Goal: Check status: Check status

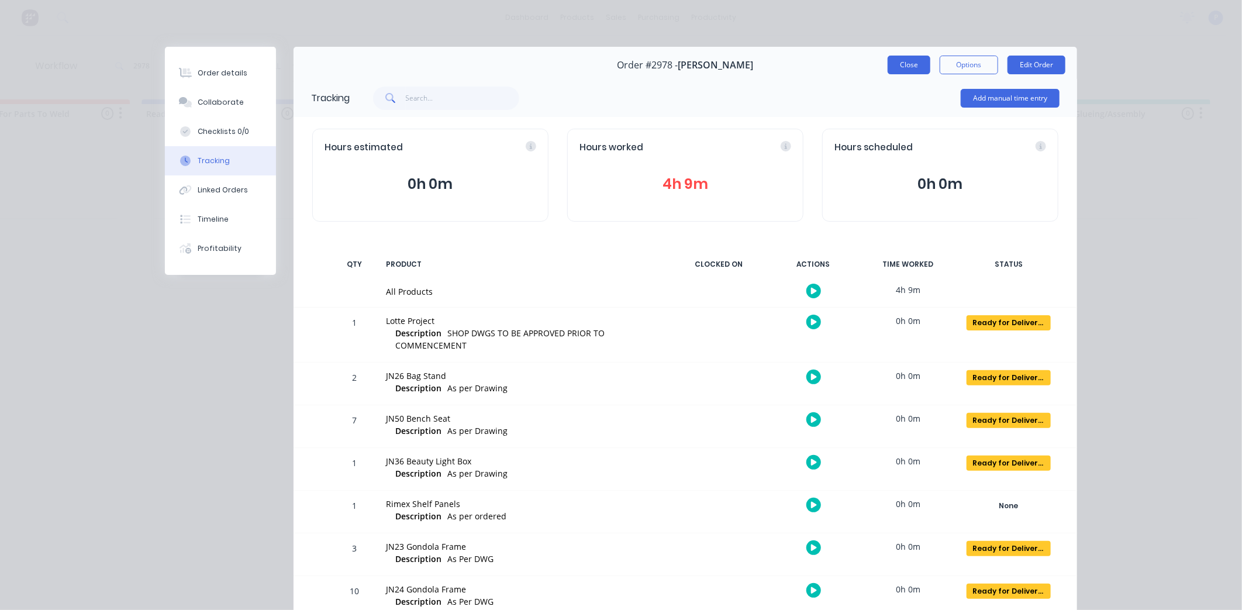
click at [888, 68] on button "Close" at bounding box center [909, 65] width 43 height 19
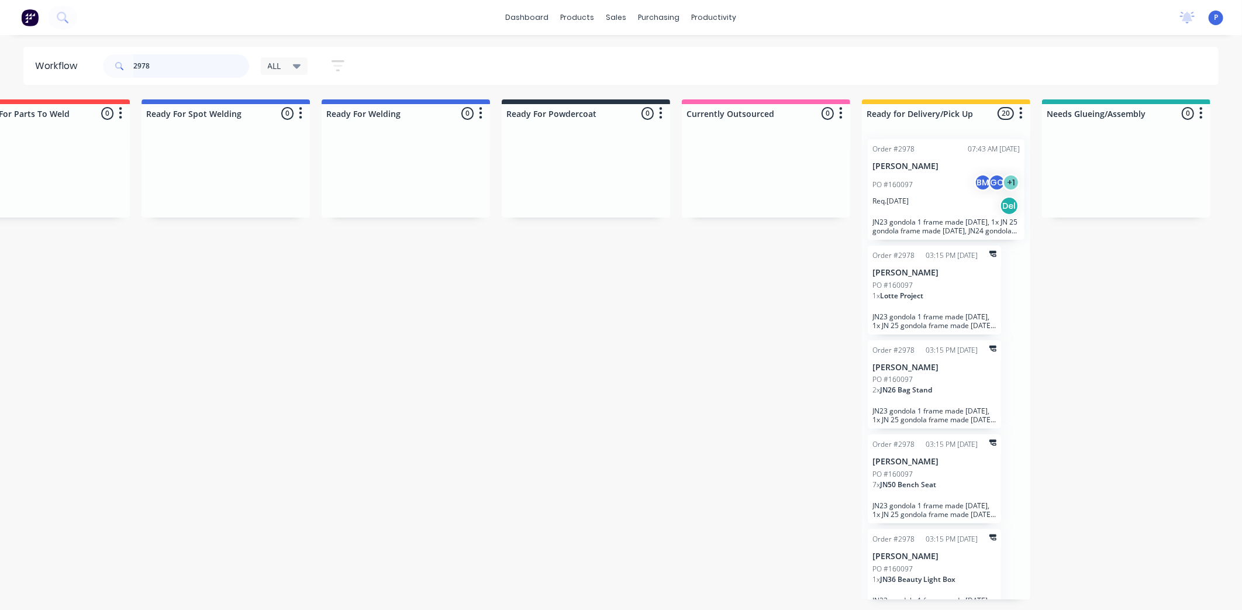
click at [180, 67] on input "2978" at bounding box center [191, 65] width 116 height 23
type input "2"
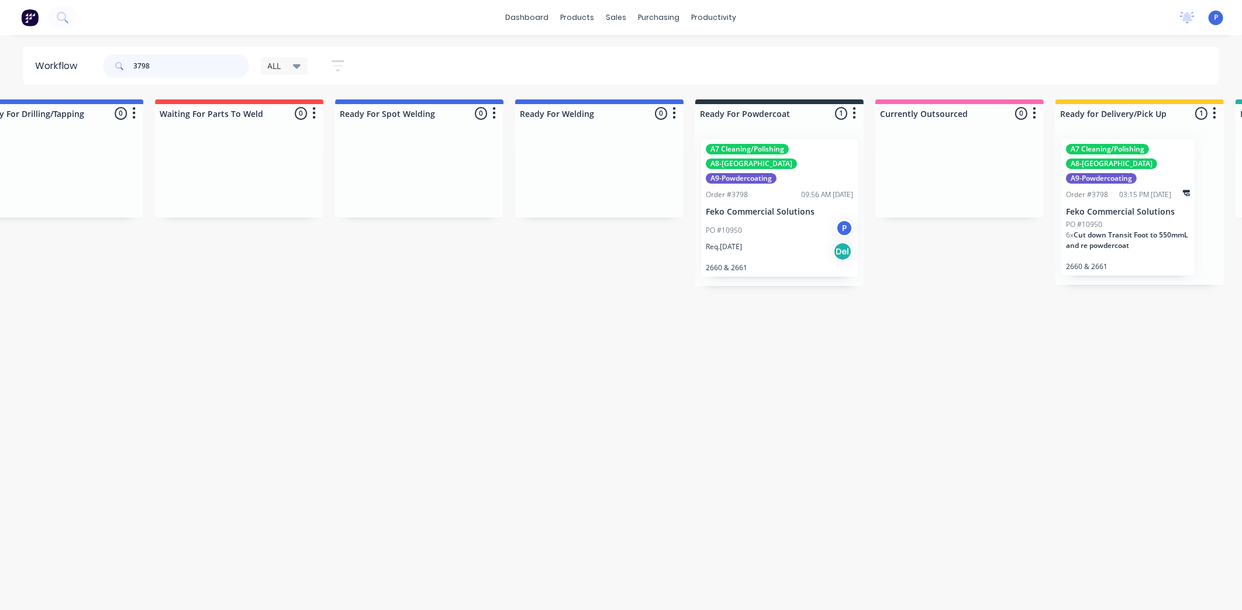
scroll to position [0, 2291]
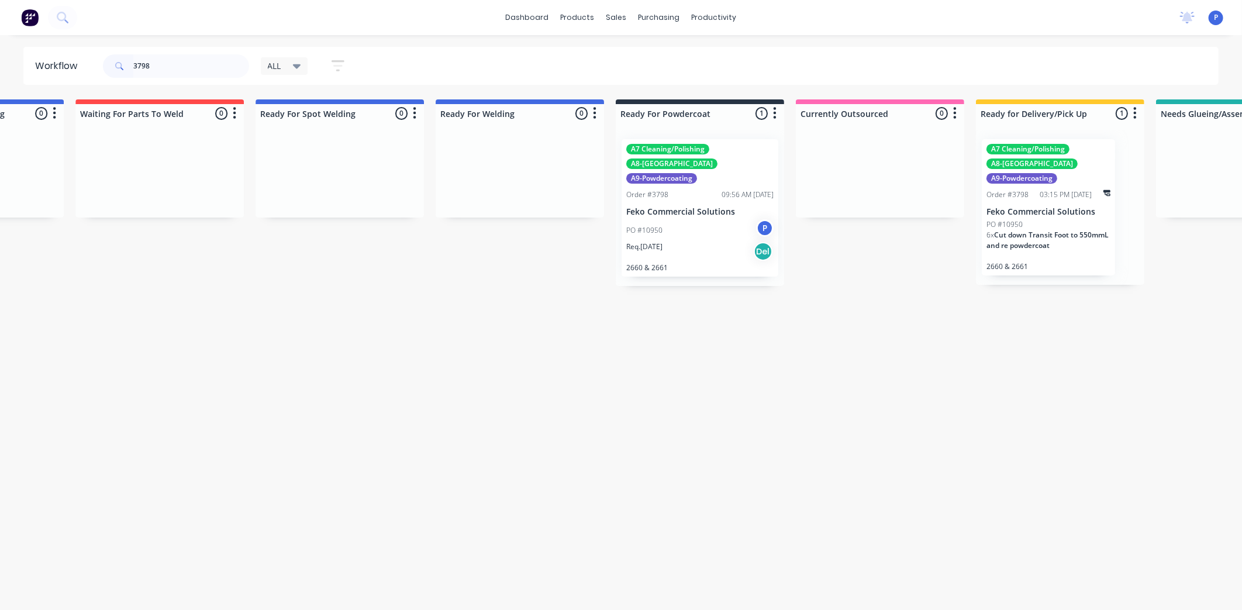
click at [707, 241] on div "Req. [DATE] Del" at bounding box center [699, 251] width 147 height 20
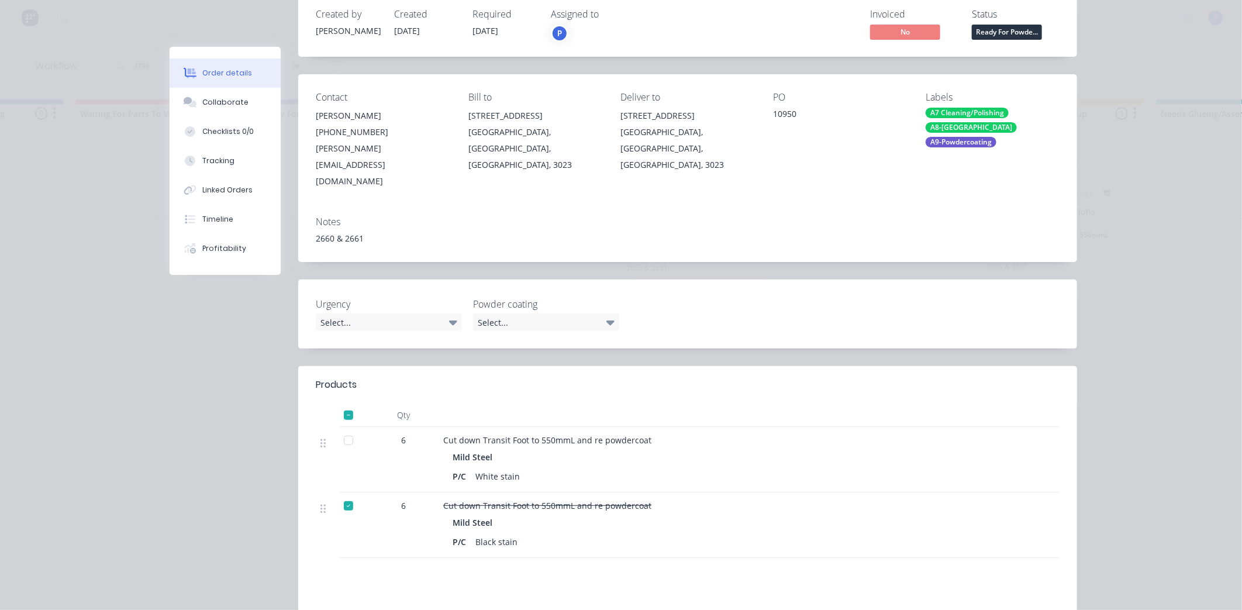
scroll to position [244, 0]
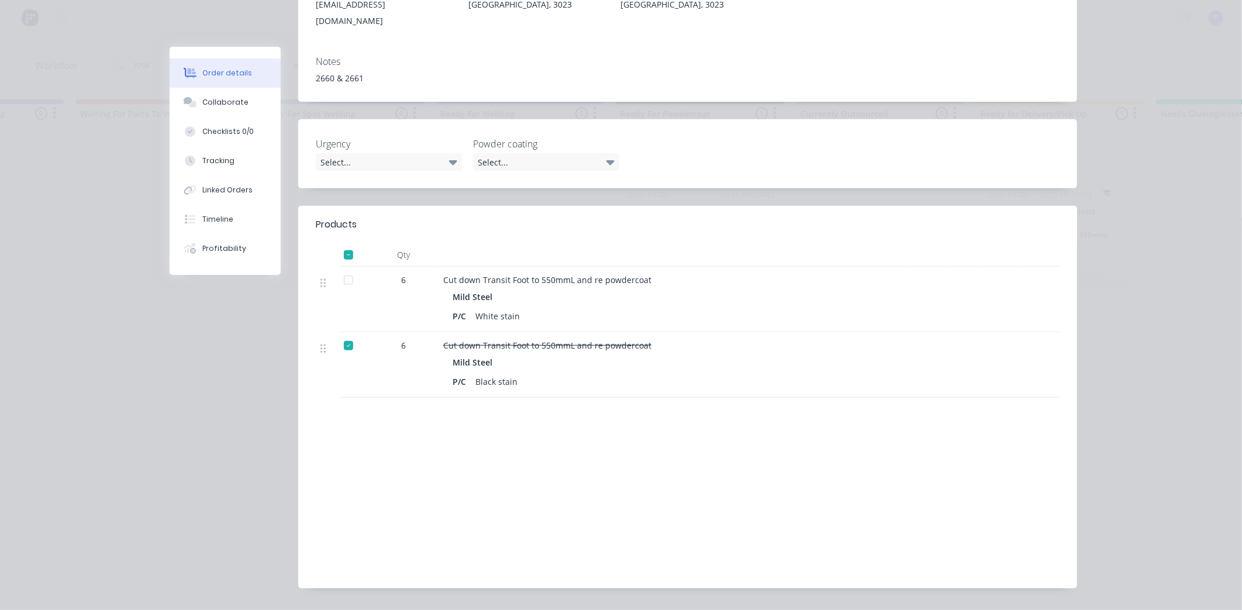
click at [351, 268] on div at bounding box center [348, 279] width 23 height 23
click at [226, 156] on div "Tracking" at bounding box center [218, 161] width 32 height 11
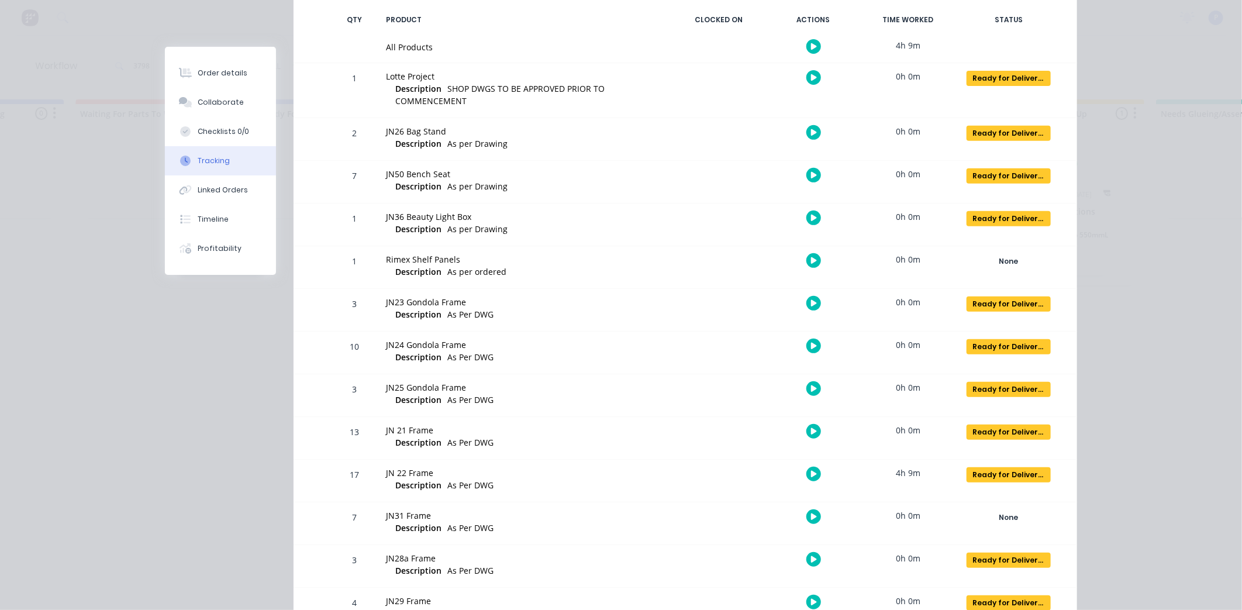
scroll to position [0, 0]
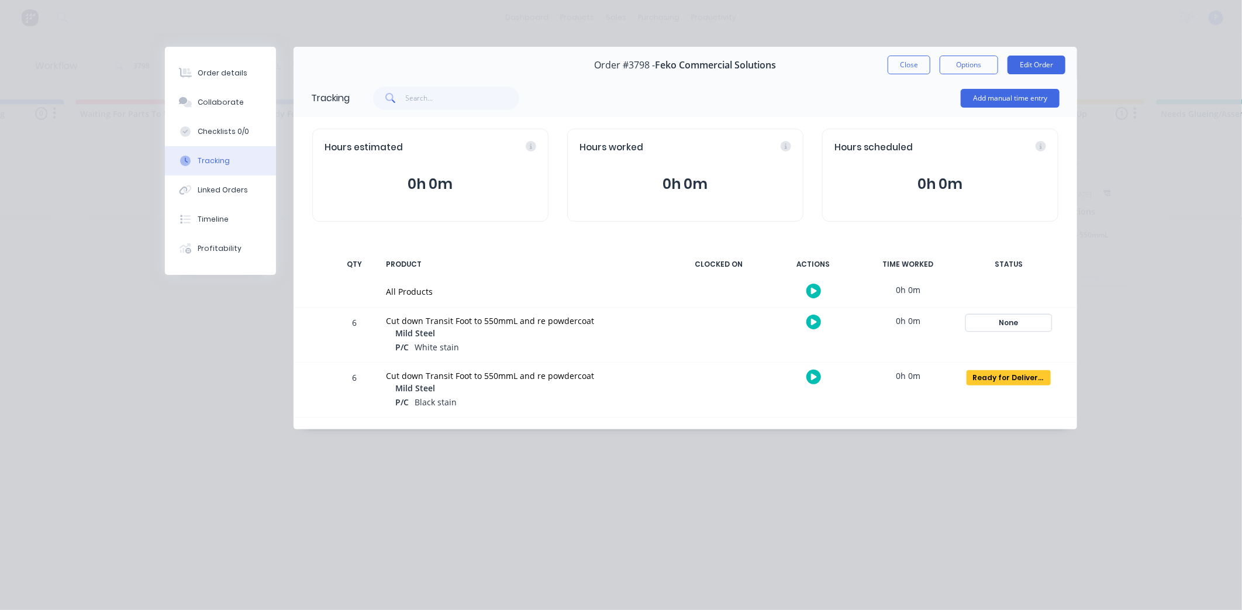
click at [1013, 320] on div "None" at bounding box center [1008, 322] width 84 height 15
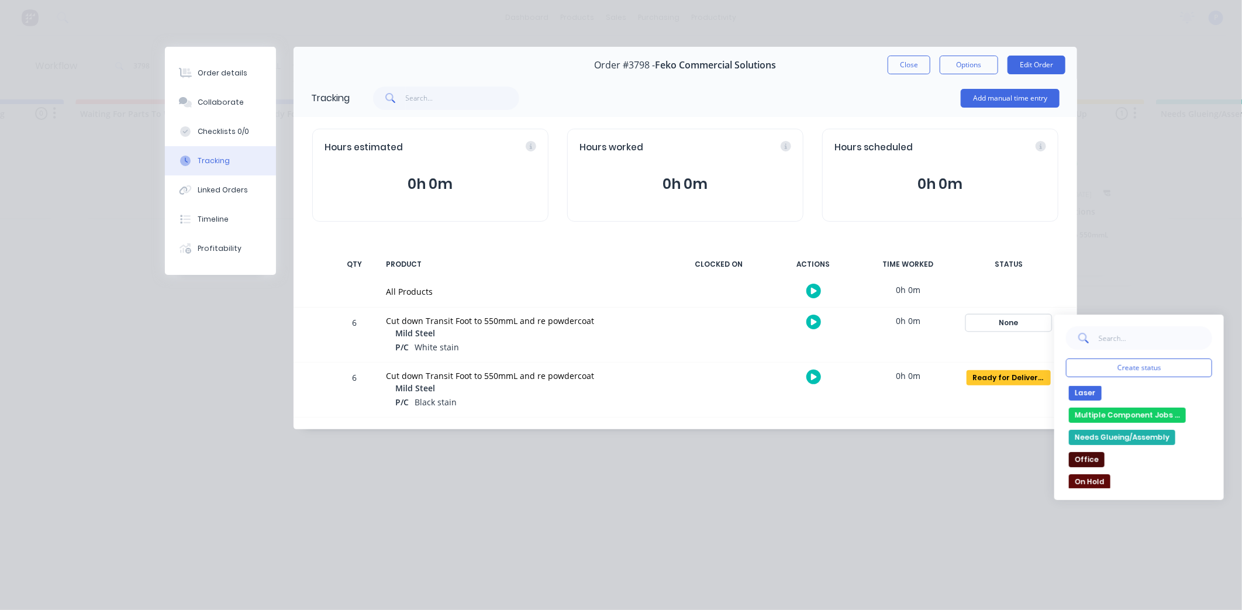
scroll to position [195, 0]
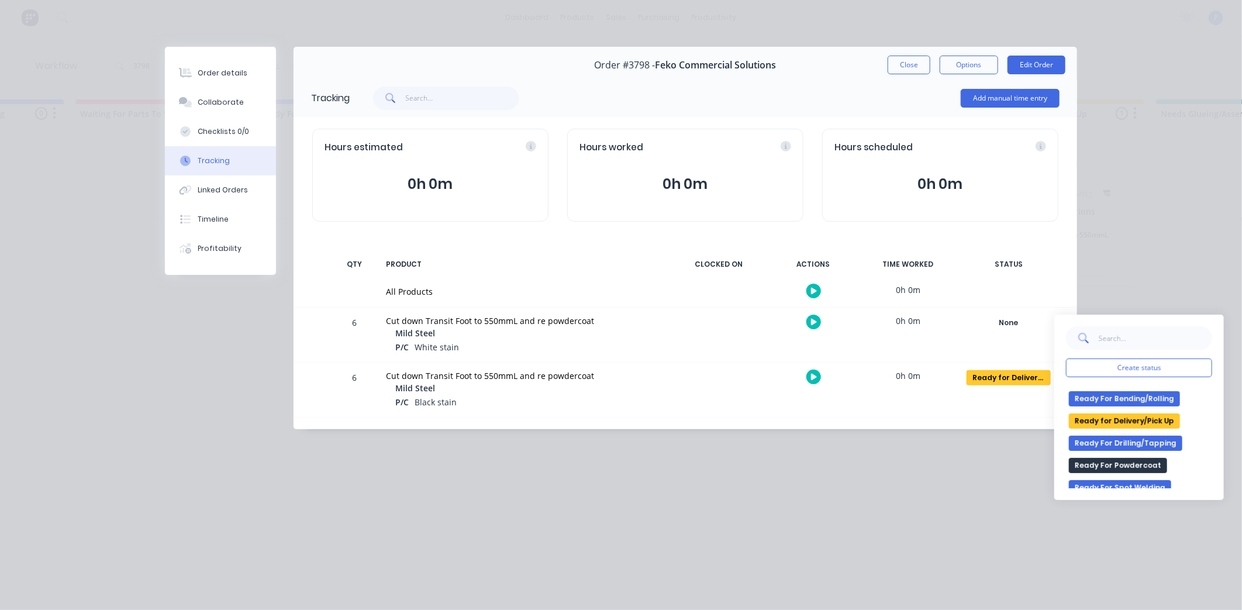
click at [1117, 412] on div "None edit Complete Currently Outsourced Drawing/Drafting Laser Multiple Compone…" at bounding box center [1139, 437] width 146 height 102
click at [1115, 421] on button "Ready for Delivery/Pick Up" at bounding box center [1124, 420] width 111 height 15
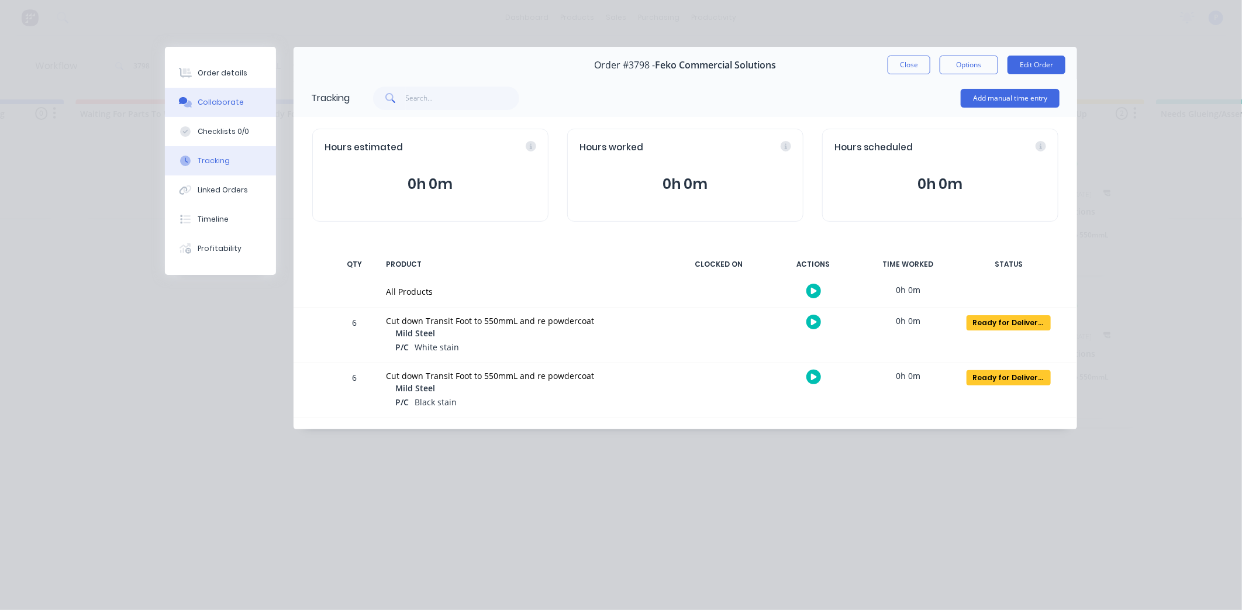
click at [216, 95] on button "Collaborate" at bounding box center [220, 102] width 111 height 29
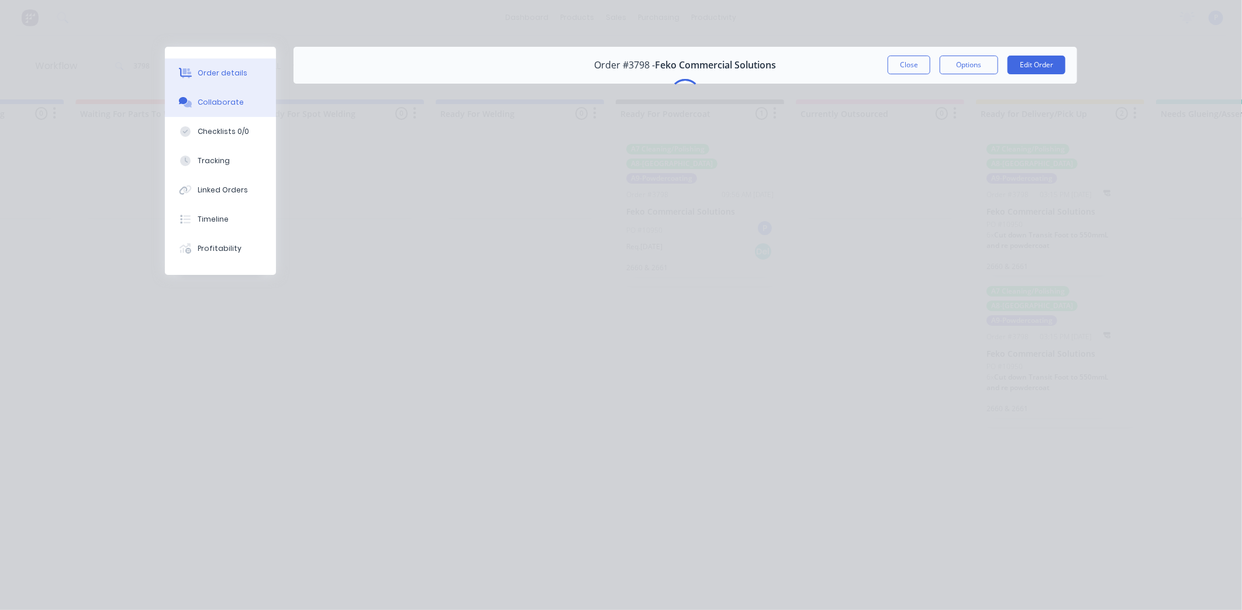
click at [231, 73] on div "Order details" at bounding box center [223, 73] width 50 height 11
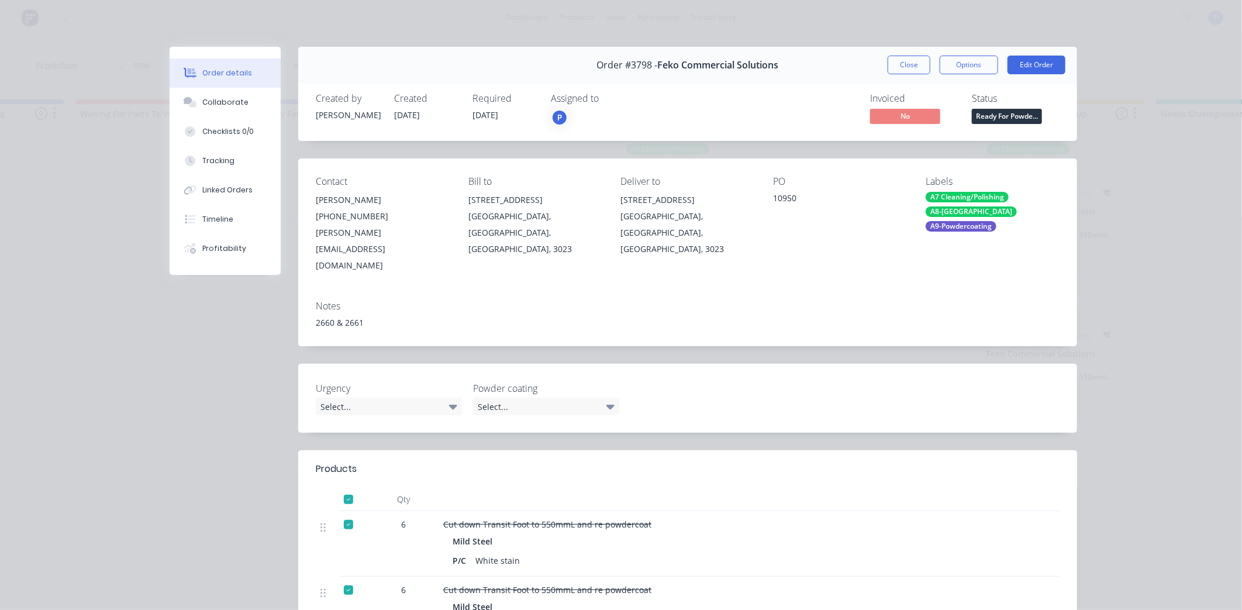
click at [1006, 118] on span "Ready For Powde..." at bounding box center [1007, 116] width 70 height 15
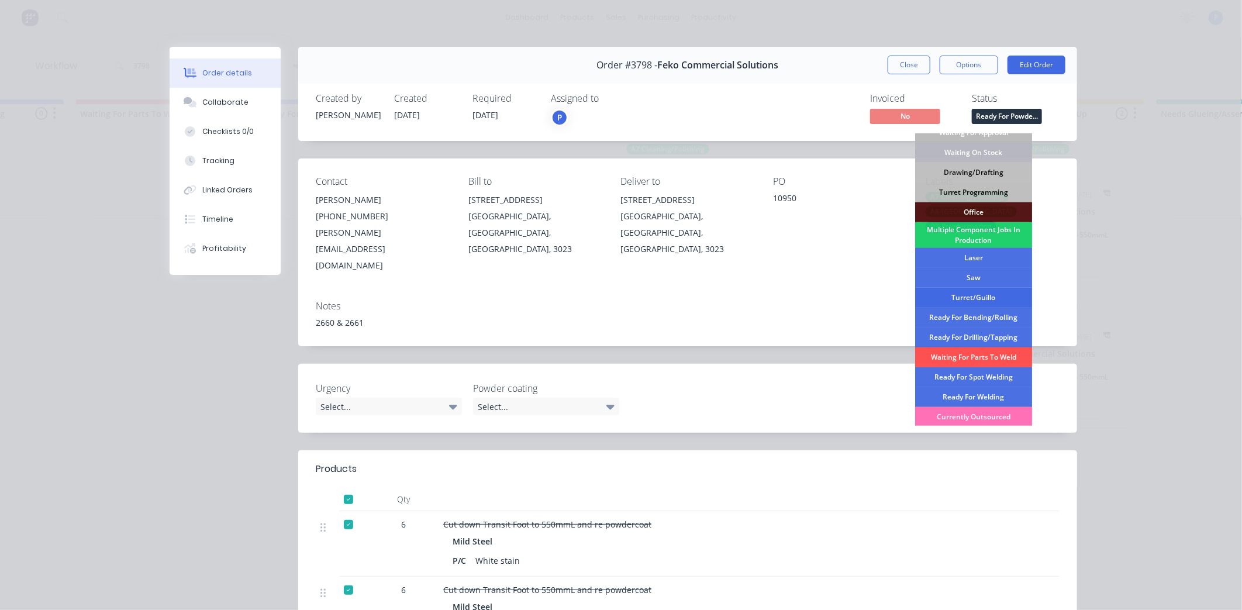
scroll to position [130, 0]
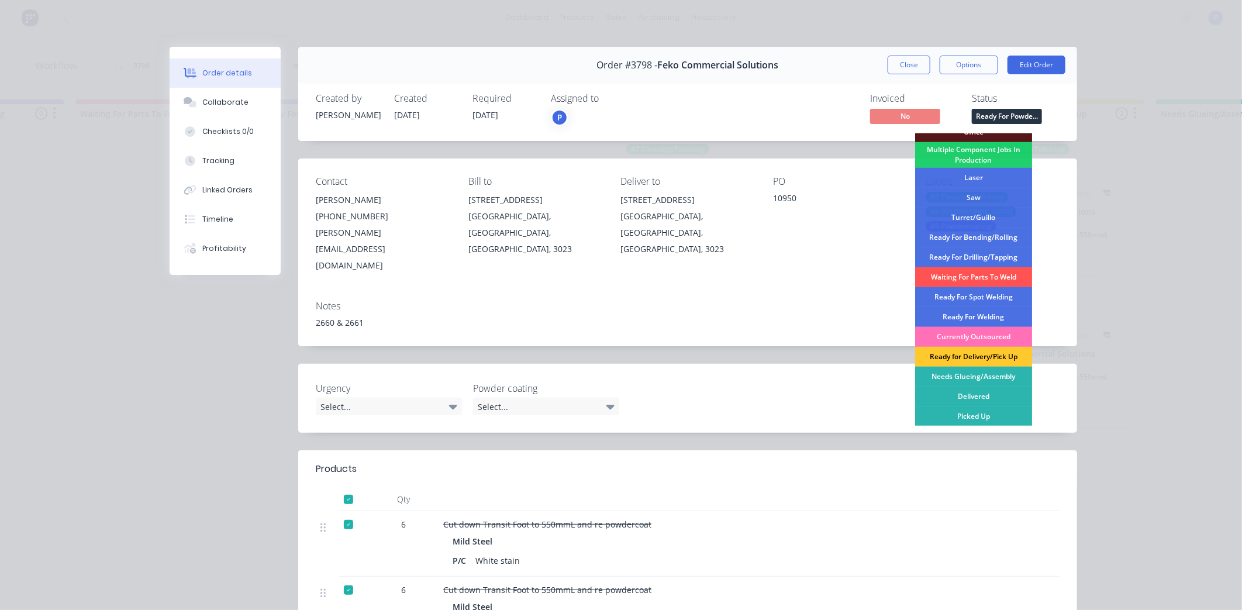
click at [972, 351] on div "Ready for Delivery/Pick Up" at bounding box center [973, 357] width 117 height 20
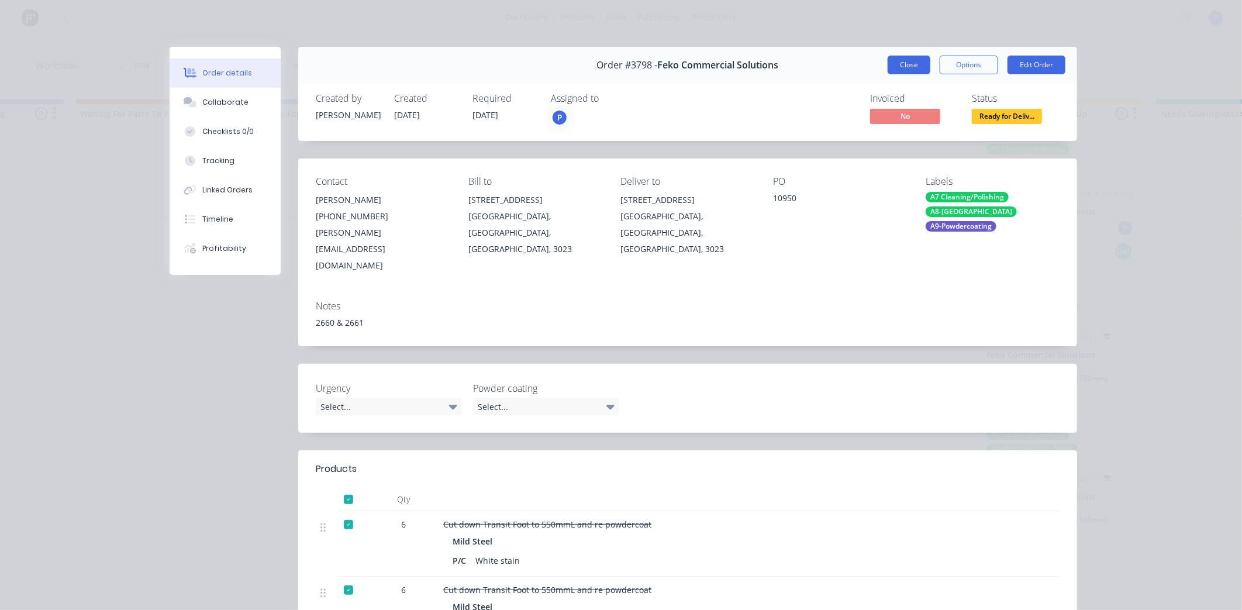
click at [913, 68] on button "Close" at bounding box center [909, 65] width 43 height 19
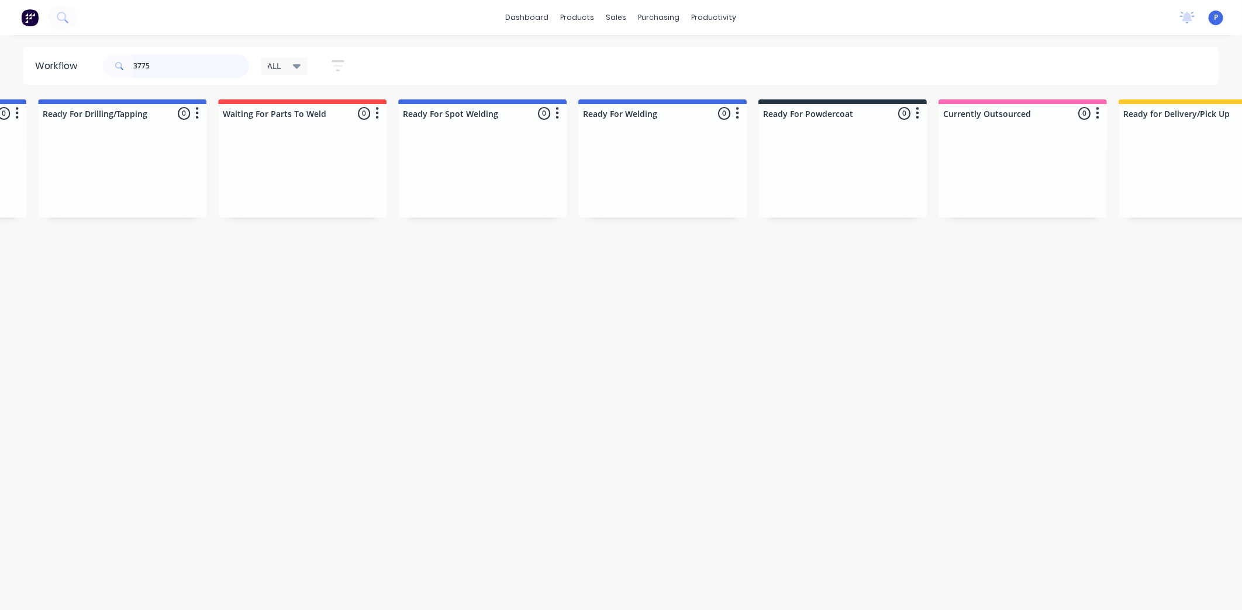
scroll to position [0, 2573]
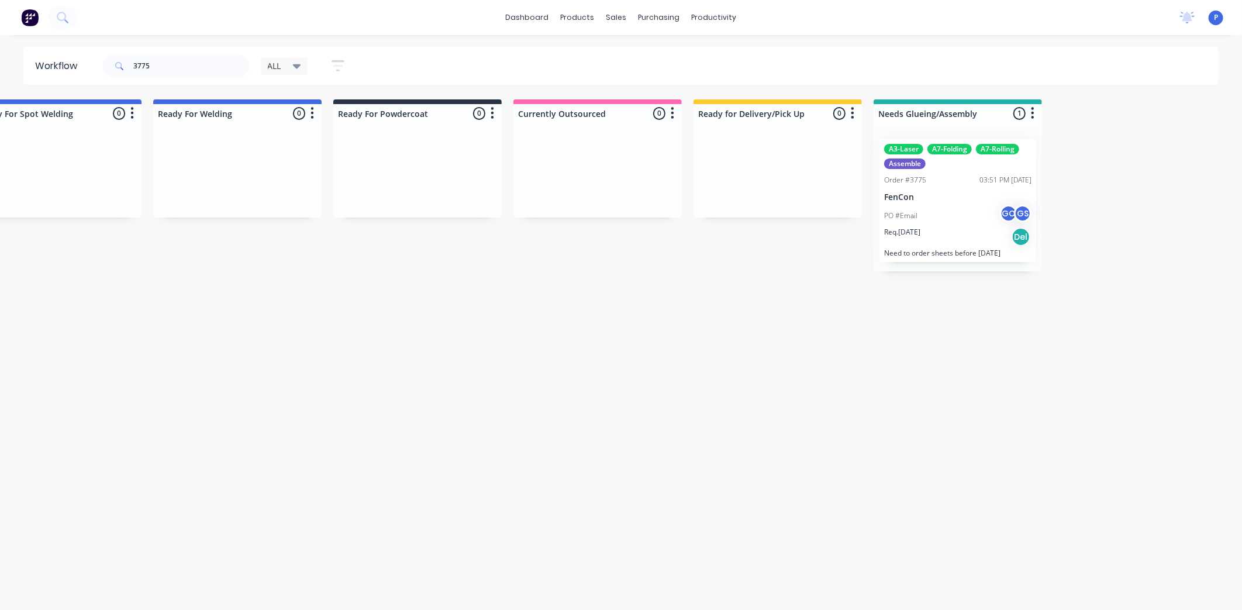
click at [975, 236] on div "Req. [DATE] Del" at bounding box center [957, 237] width 147 height 20
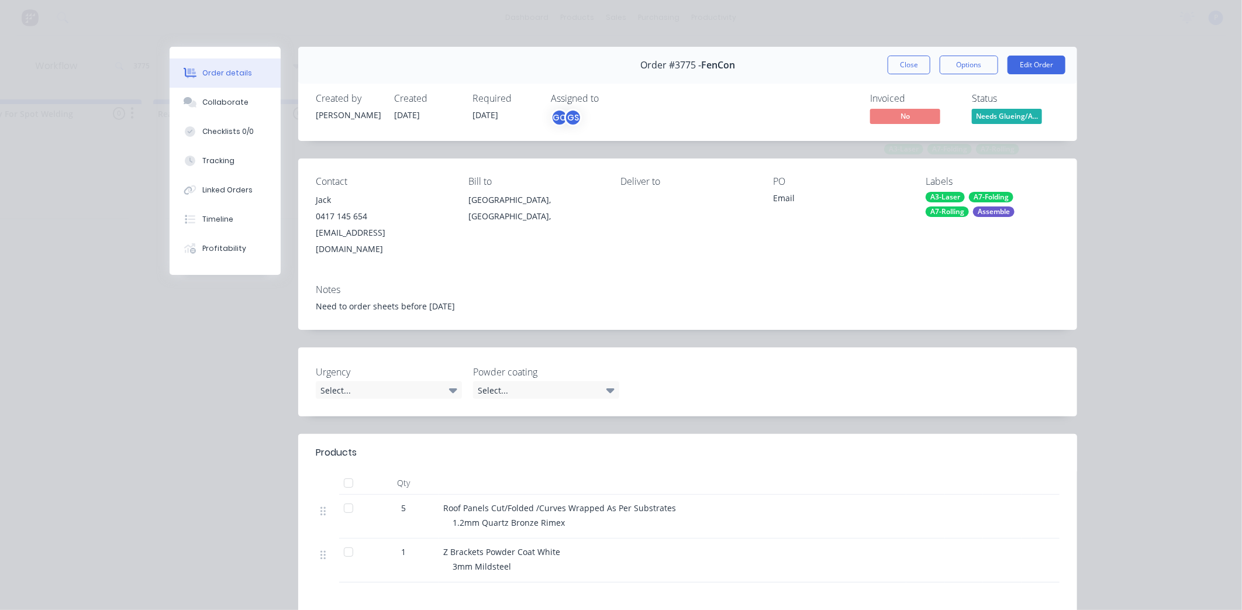
scroll to position [202, 0]
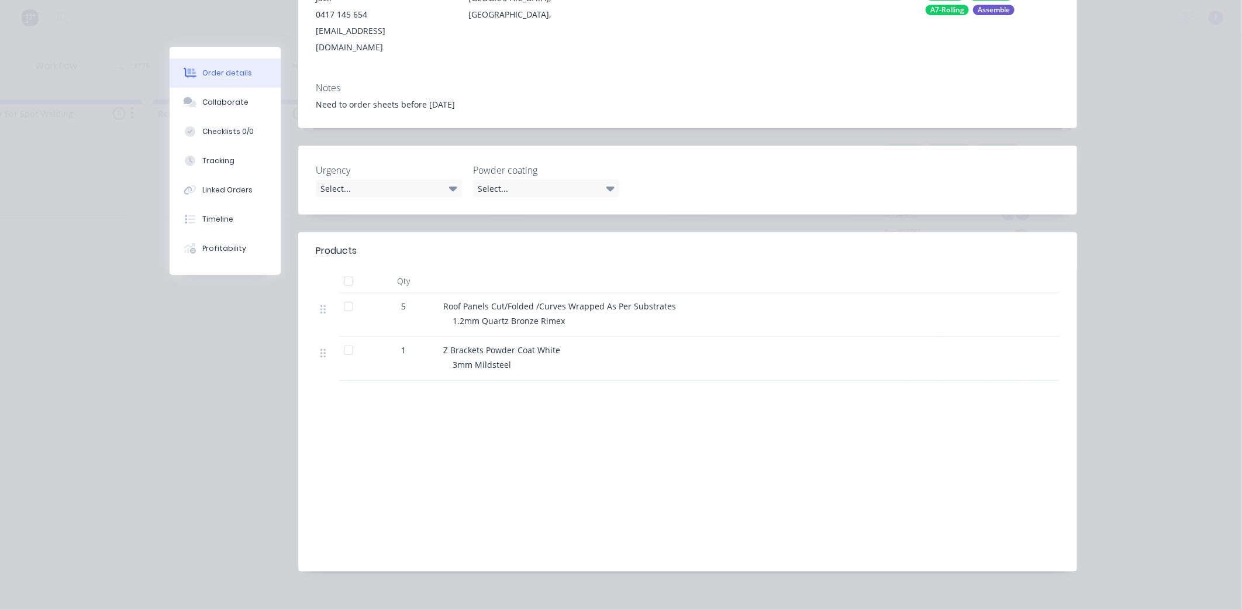
click at [375, 344] on div "1" at bounding box center [403, 350] width 61 height 12
click at [373, 344] on div "1" at bounding box center [403, 350] width 61 height 12
click at [348, 339] on div at bounding box center [348, 350] width 23 height 23
click at [260, 170] on button "Tracking" at bounding box center [225, 160] width 111 height 29
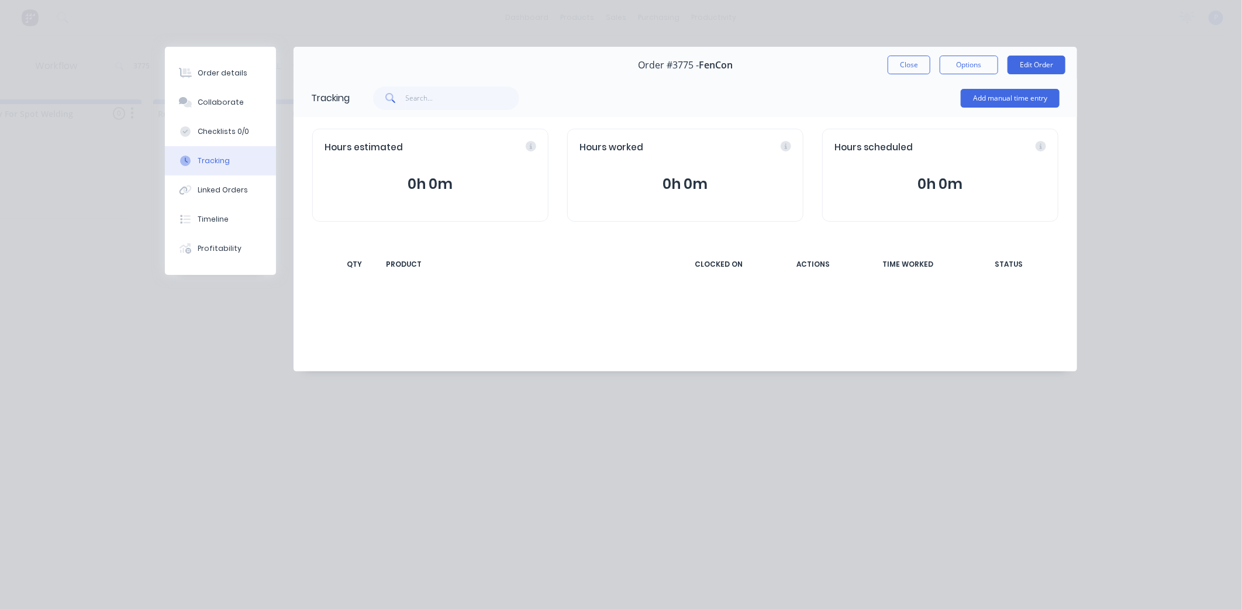
scroll to position [0, 0]
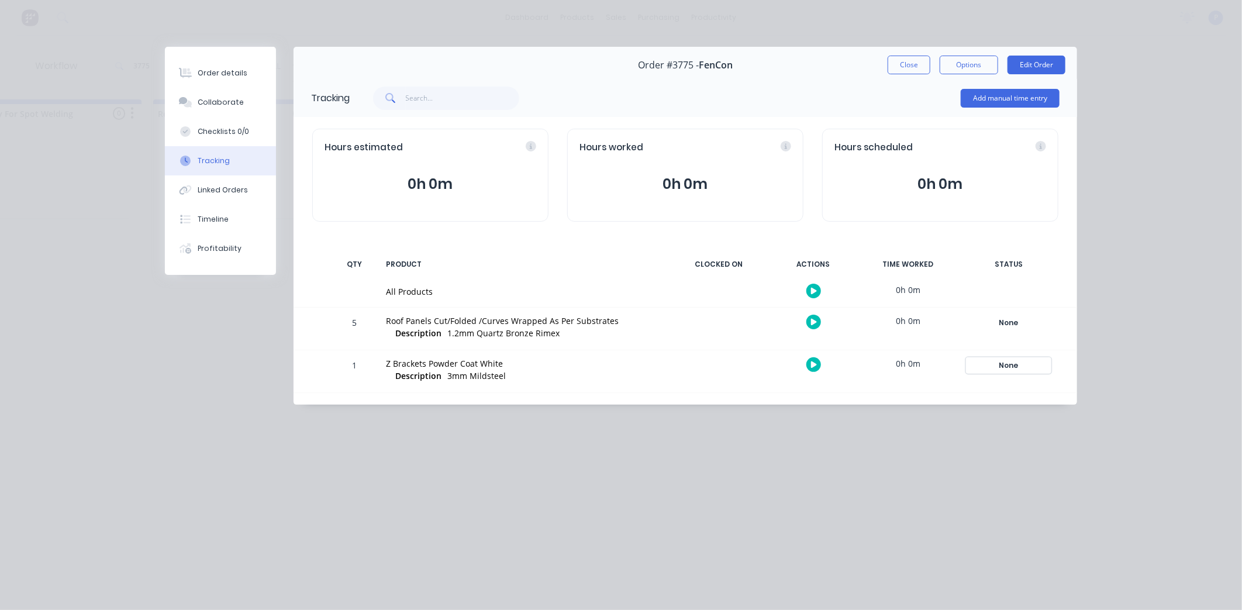
click at [1021, 360] on div "None" at bounding box center [1008, 365] width 84 height 15
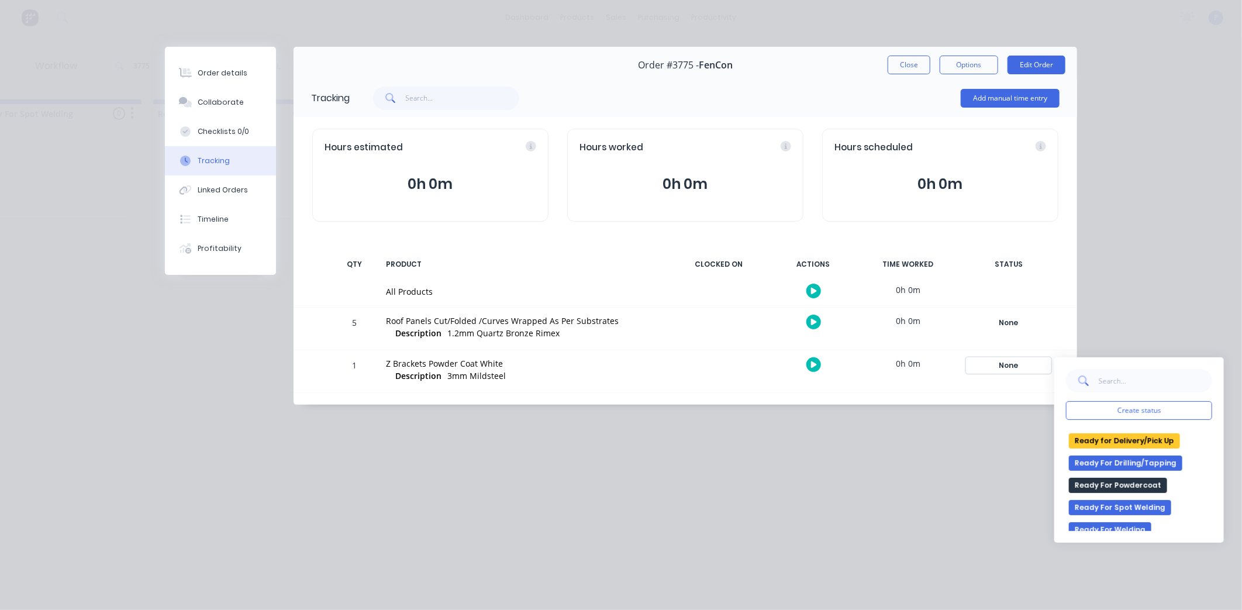
scroll to position [195, 0]
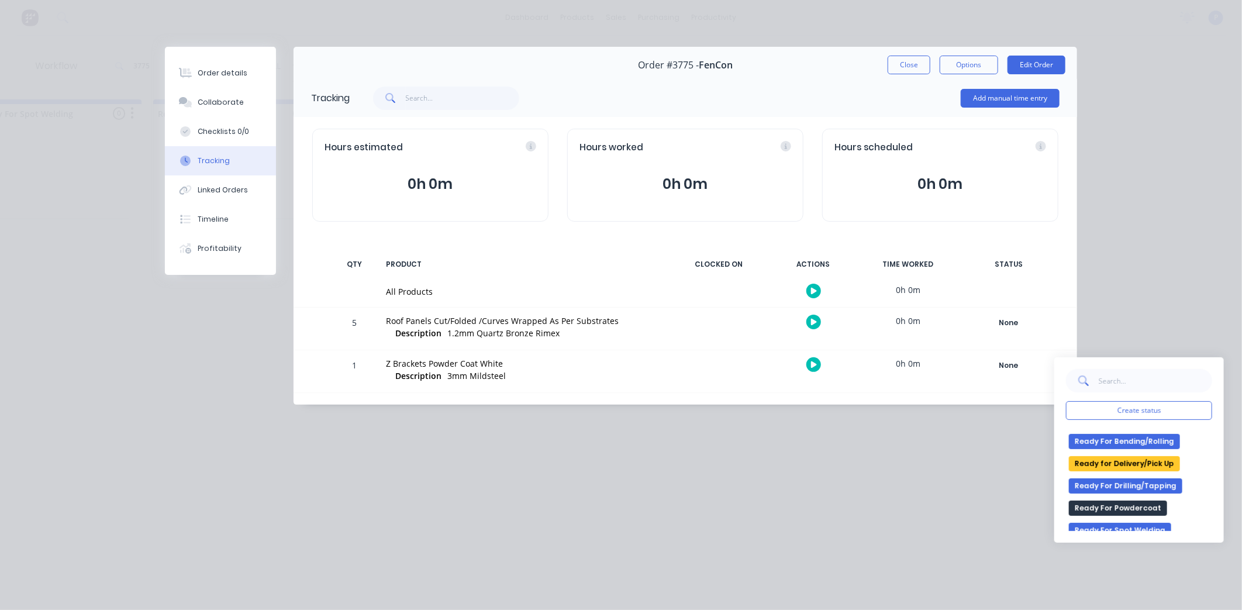
click at [1111, 469] on button "Ready for Delivery/Pick Up" at bounding box center [1124, 463] width 111 height 15
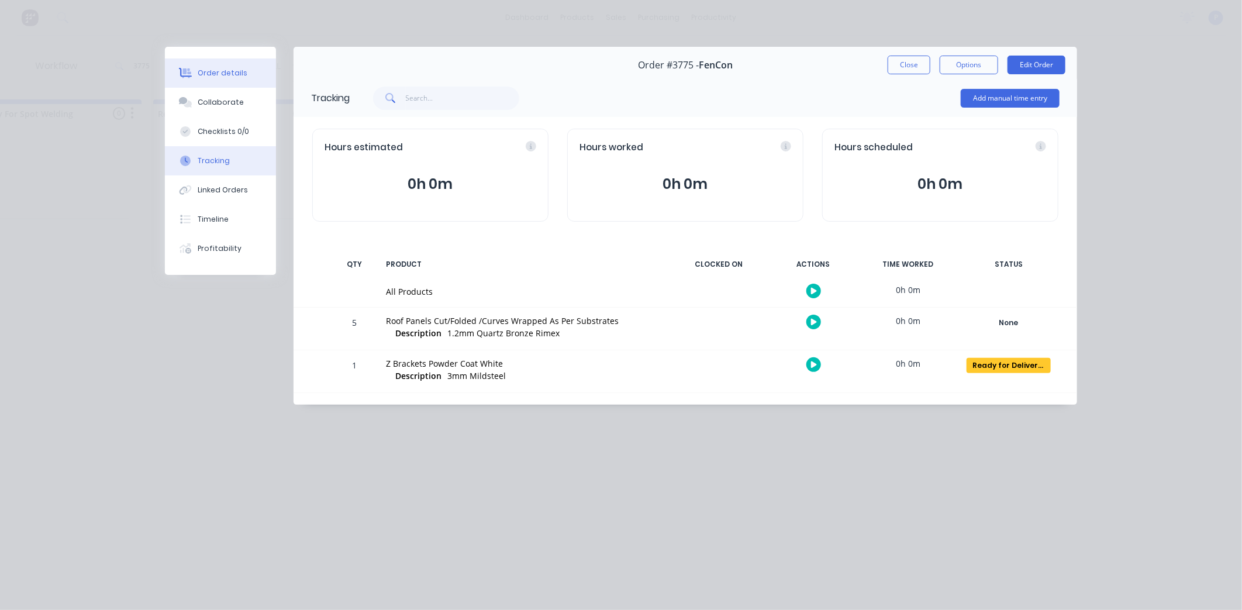
click at [243, 82] on button "Order details" at bounding box center [220, 72] width 111 height 29
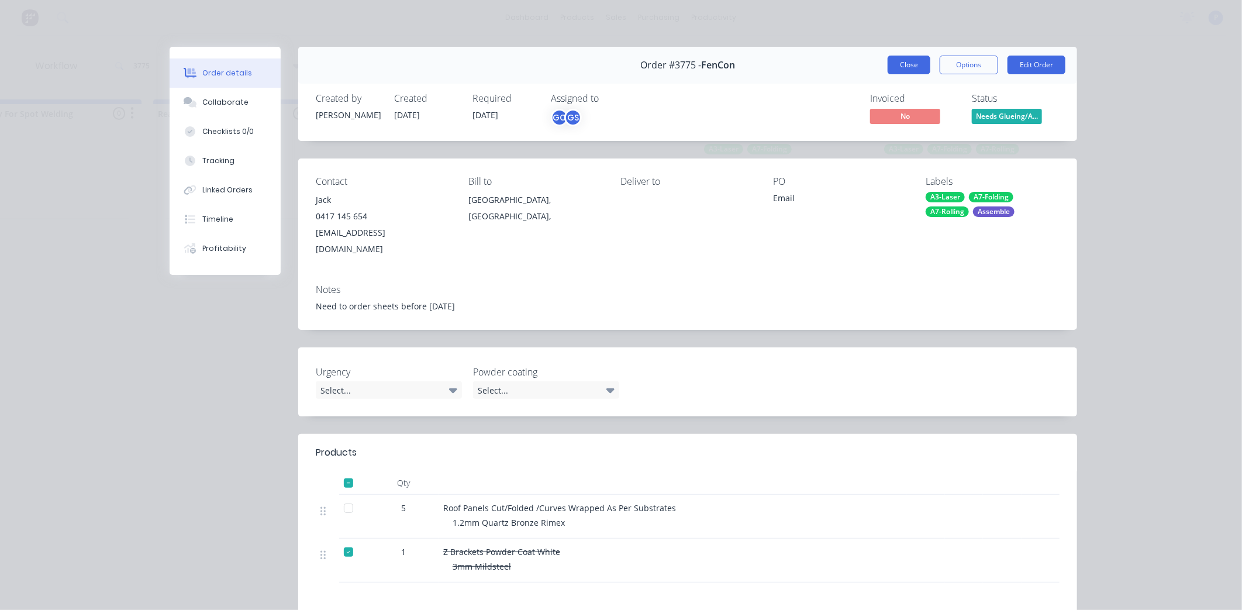
click at [907, 63] on button "Close" at bounding box center [909, 65] width 43 height 19
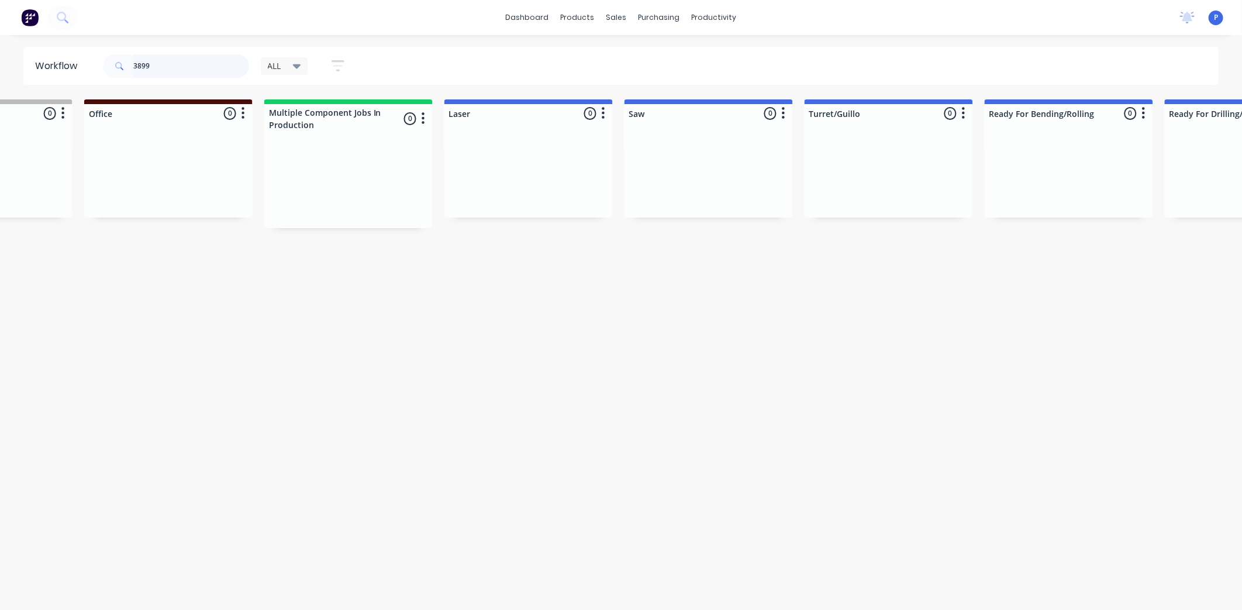
scroll to position [0, 2573]
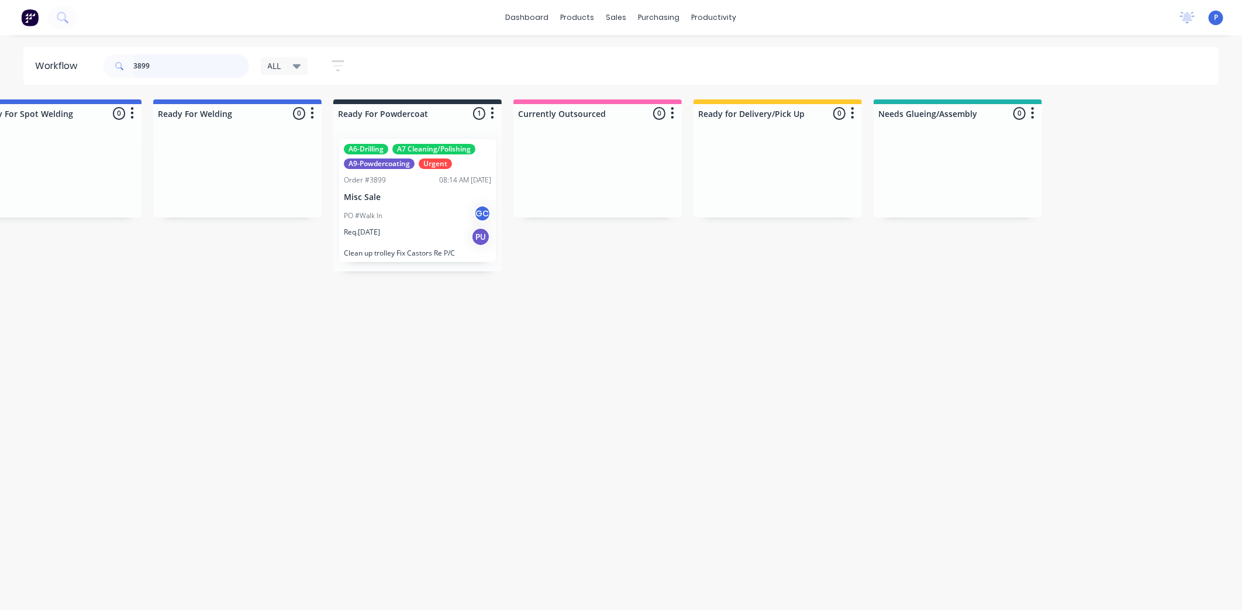
type input "3899"
click at [419, 178] on div "Order #3899 08:14 AM [DATE]" at bounding box center [417, 180] width 147 height 11
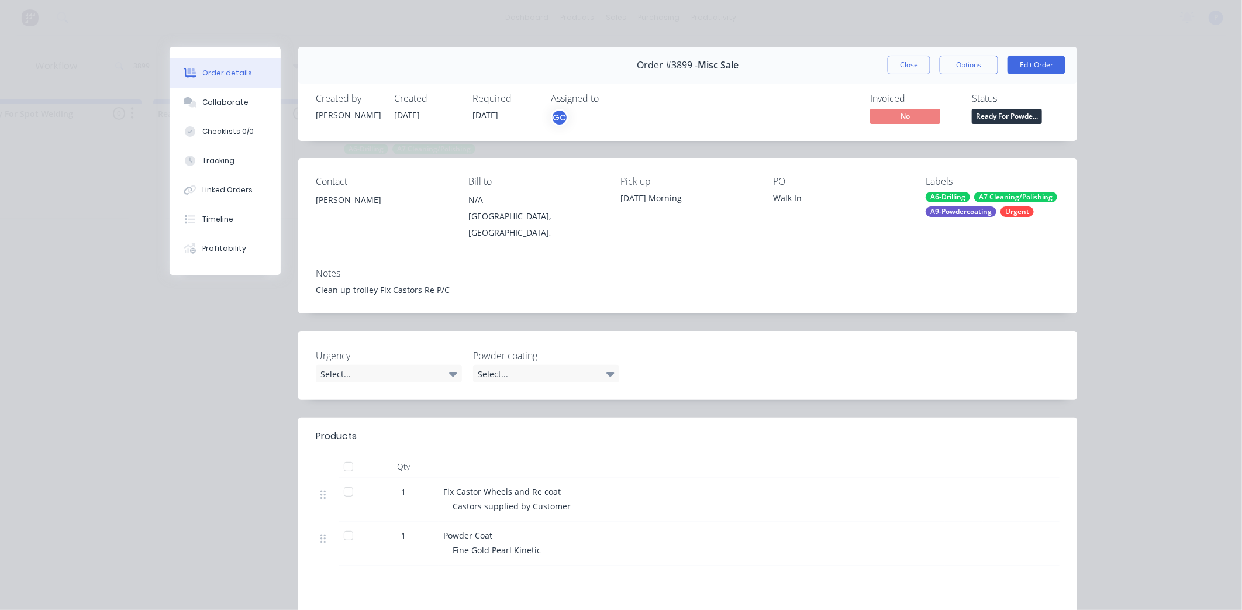
click at [337, 455] on div at bounding box center [348, 466] width 23 height 23
click at [247, 158] on button "Tracking" at bounding box center [225, 160] width 111 height 29
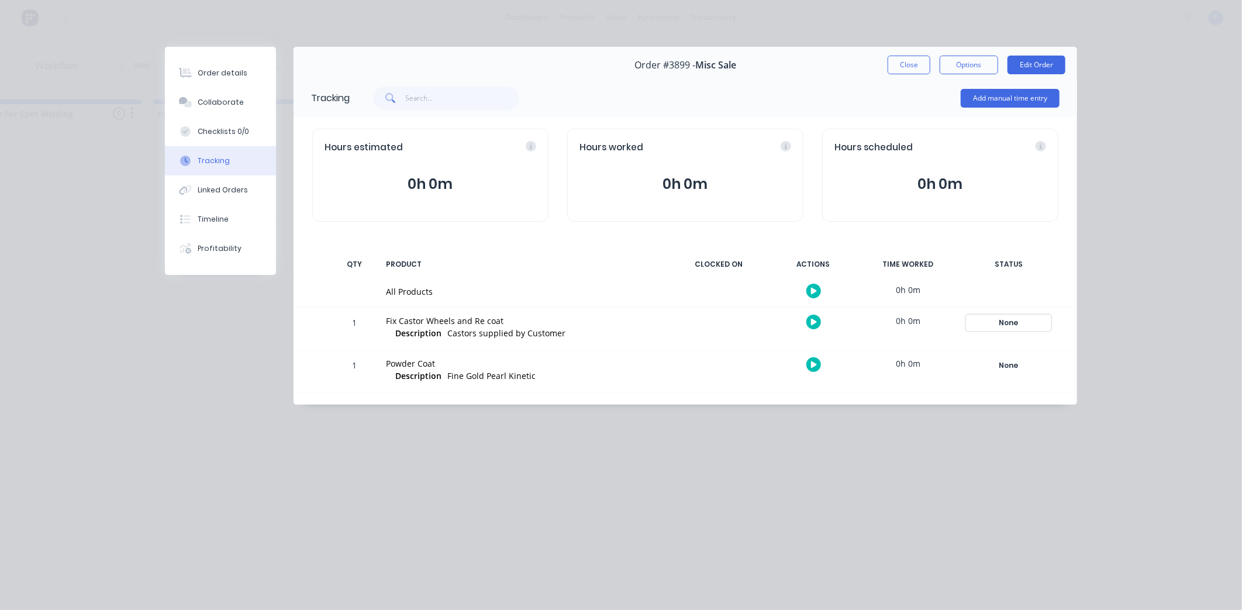
click at [1014, 326] on div "None" at bounding box center [1008, 322] width 84 height 15
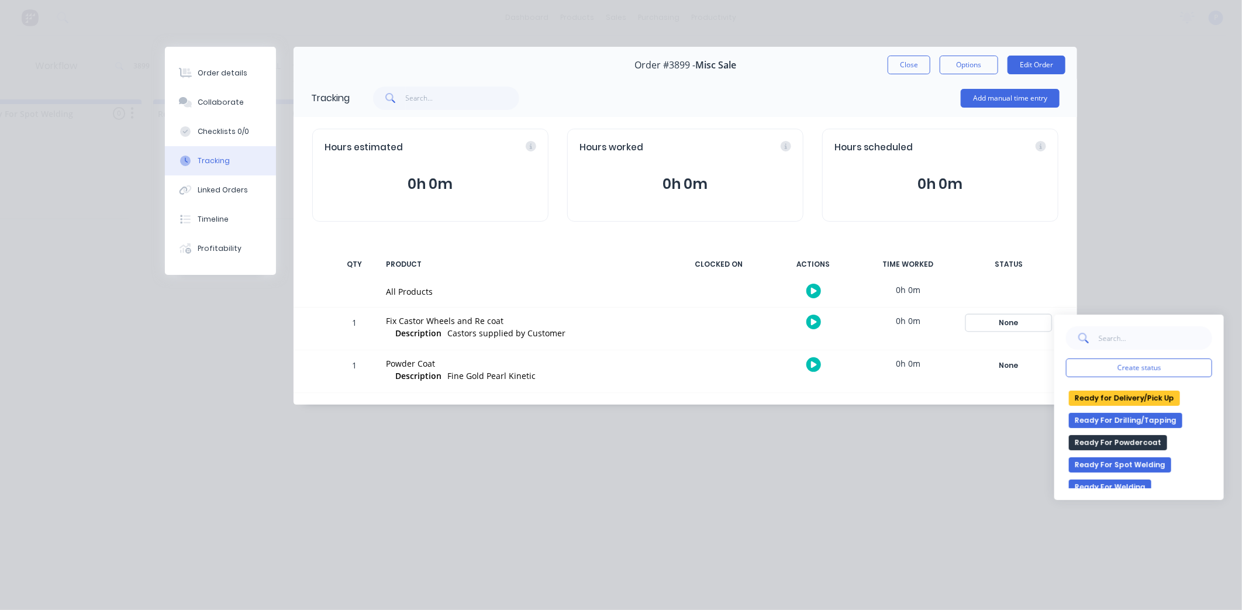
scroll to position [195, 0]
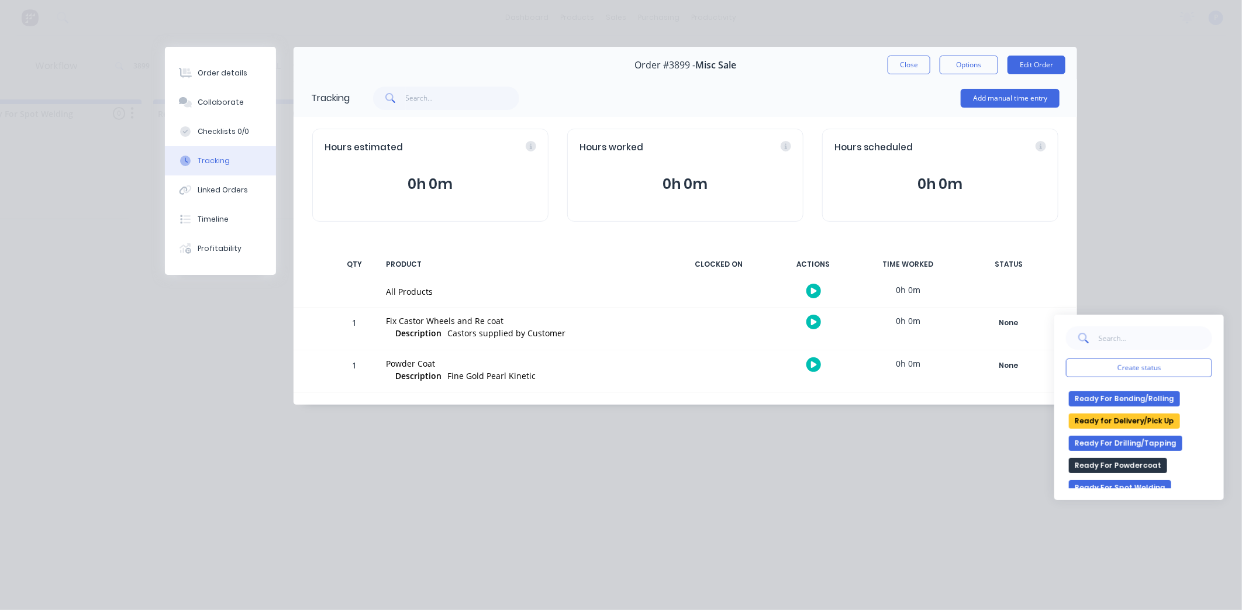
click at [1116, 415] on button "Ready for Delivery/Pick Up" at bounding box center [1124, 420] width 111 height 15
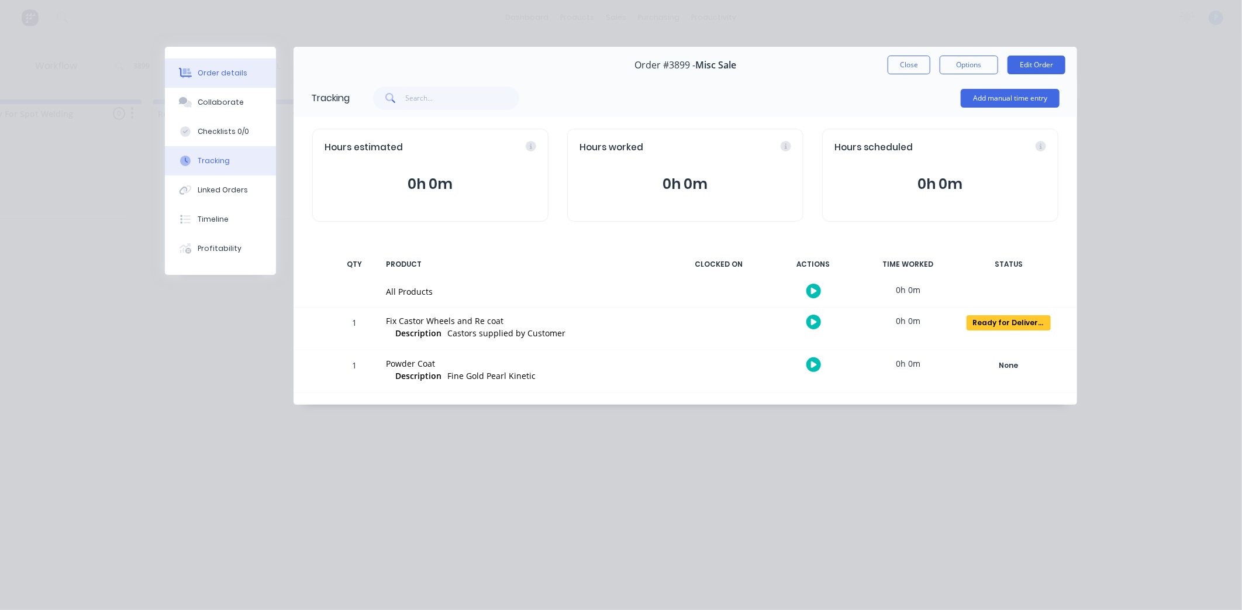
click at [195, 72] on button "Order details" at bounding box center [220, 72] width 111 height 29
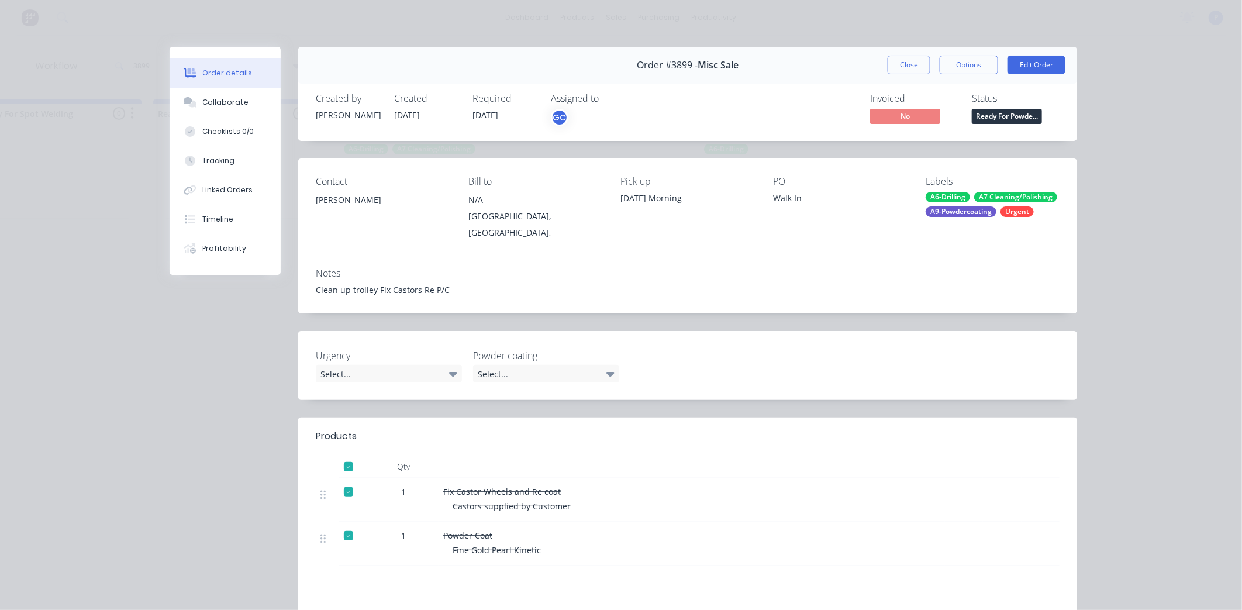
click at [1014, 119] on span "Ready For Powde..." at bounding box center [1007, 116] width 70 height 15
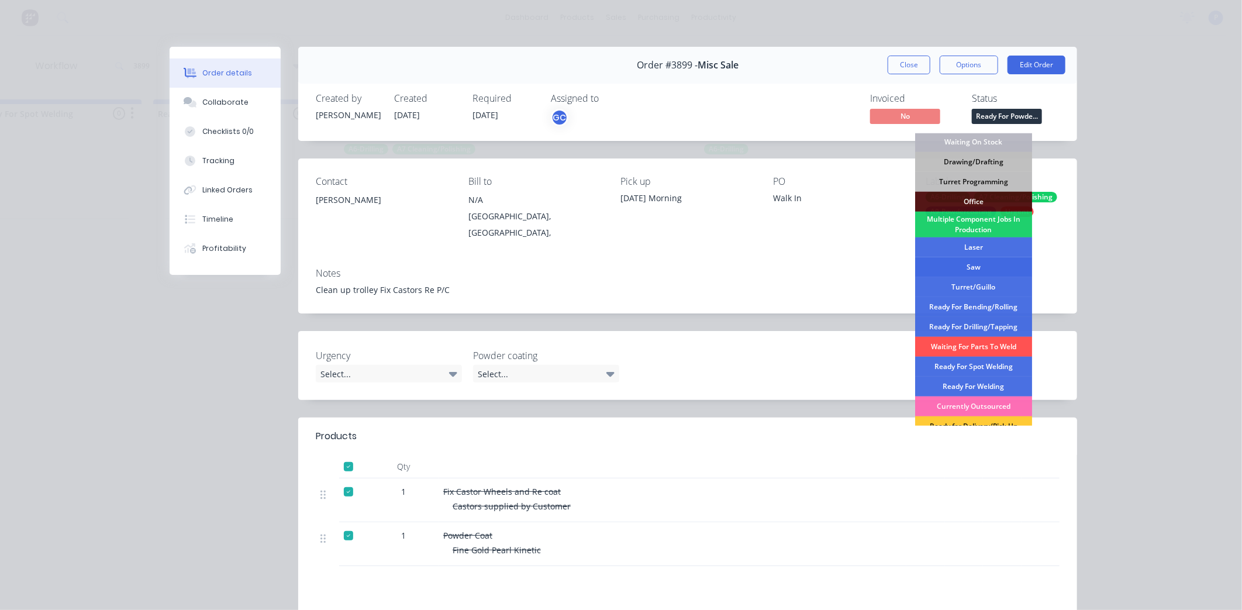
scroll to position [130, 0]
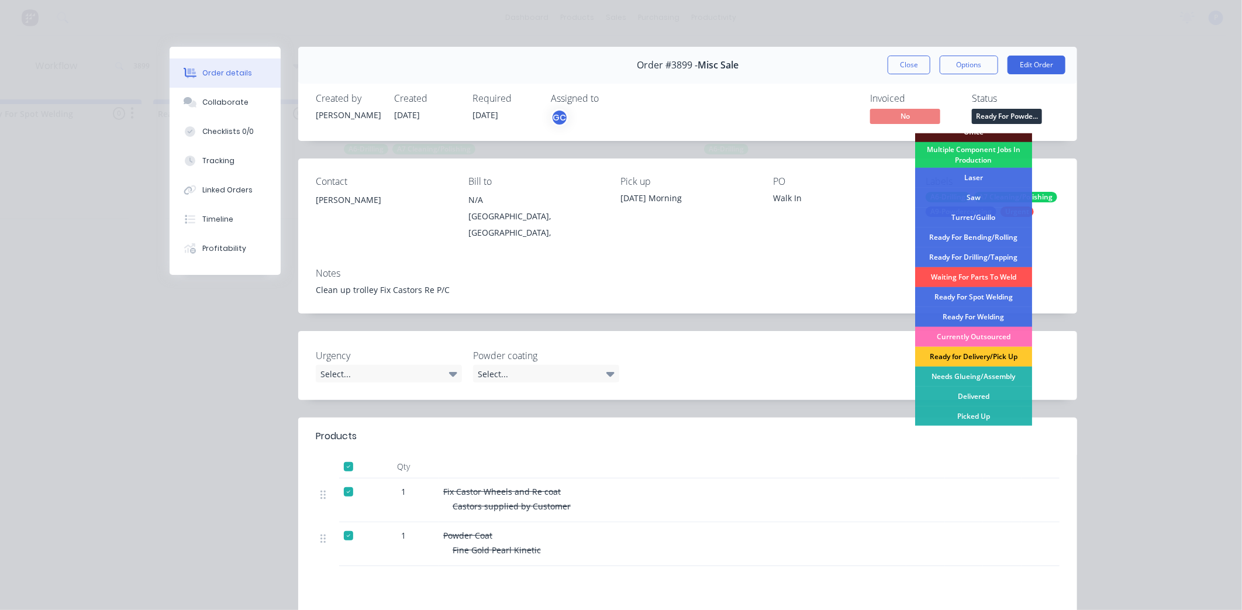
click at [973, 351] on div "Ready for Delivery/Pick Up" at bounding box center [973, 357] width 117 height 20
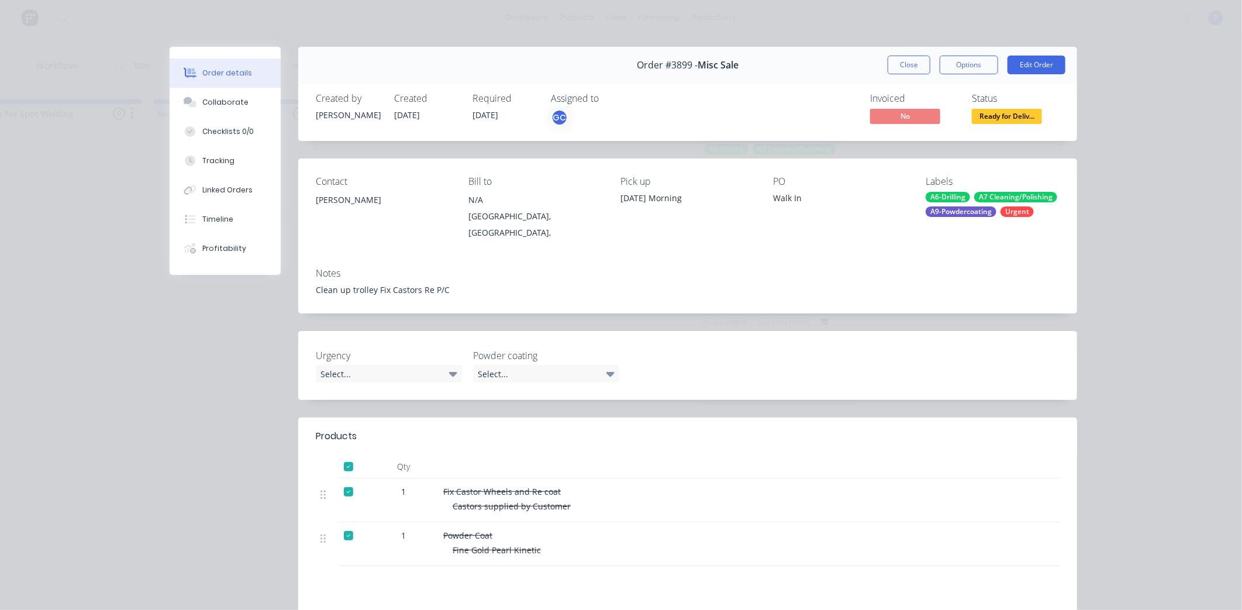
click at [905, 61] on button "Close" at bounding box center [909, 65] width 43 height 19
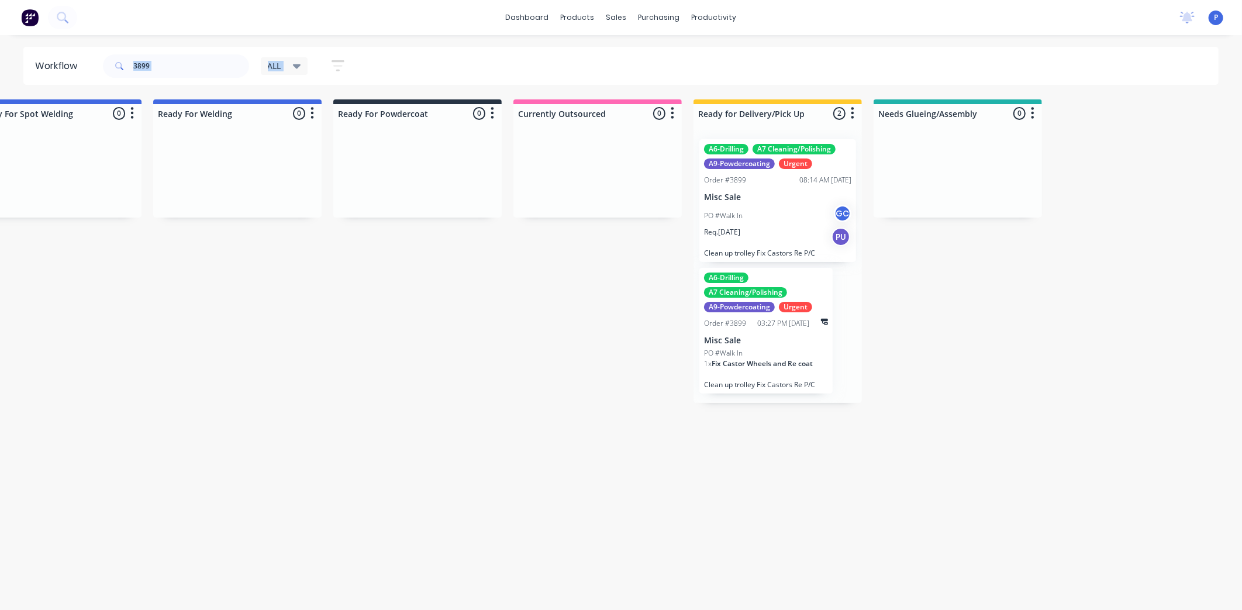
drag, startPoint x: 232, startPoint y: 53, endPoint x: 22, endPoint y: 111, distance: 218.5
drag, startPoint x: 22, startPoint y: 111, endPoint x: 232, endPoint y: 54, distance: 218.0
click at [232, 54] on input "3899" at bounding box center [191, 65] width 116 height 23
drag, startPoint x: 232, startPoint y: 54, endPoint x: 0, endPoint y: 138, distance: 246.7
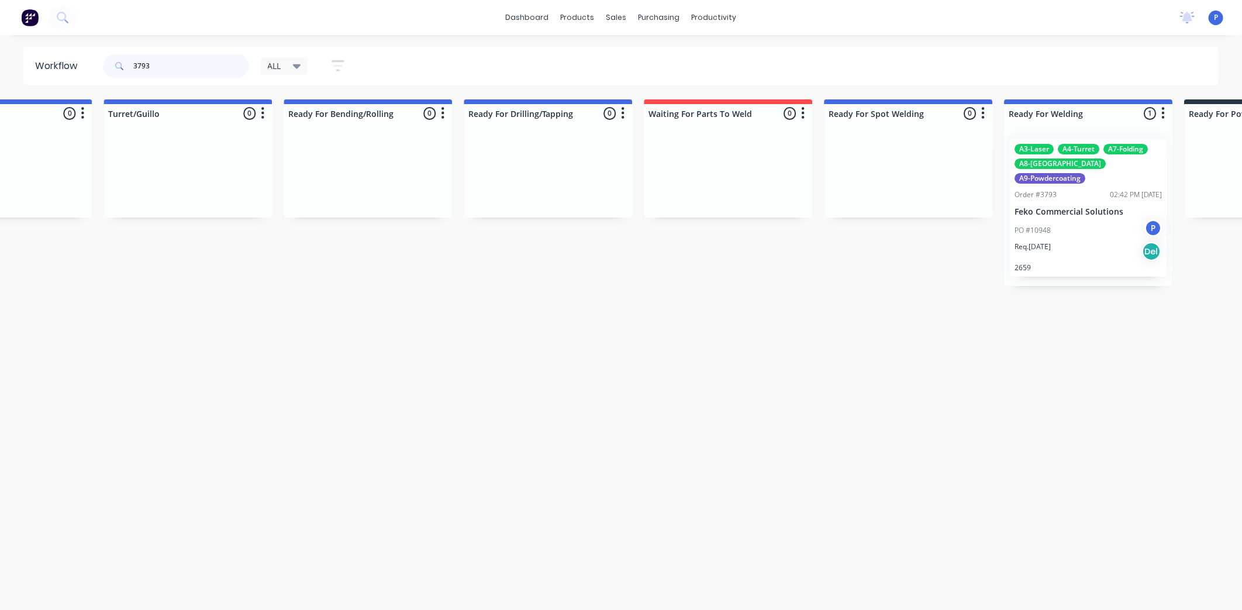
scroll to position [0, 2573]
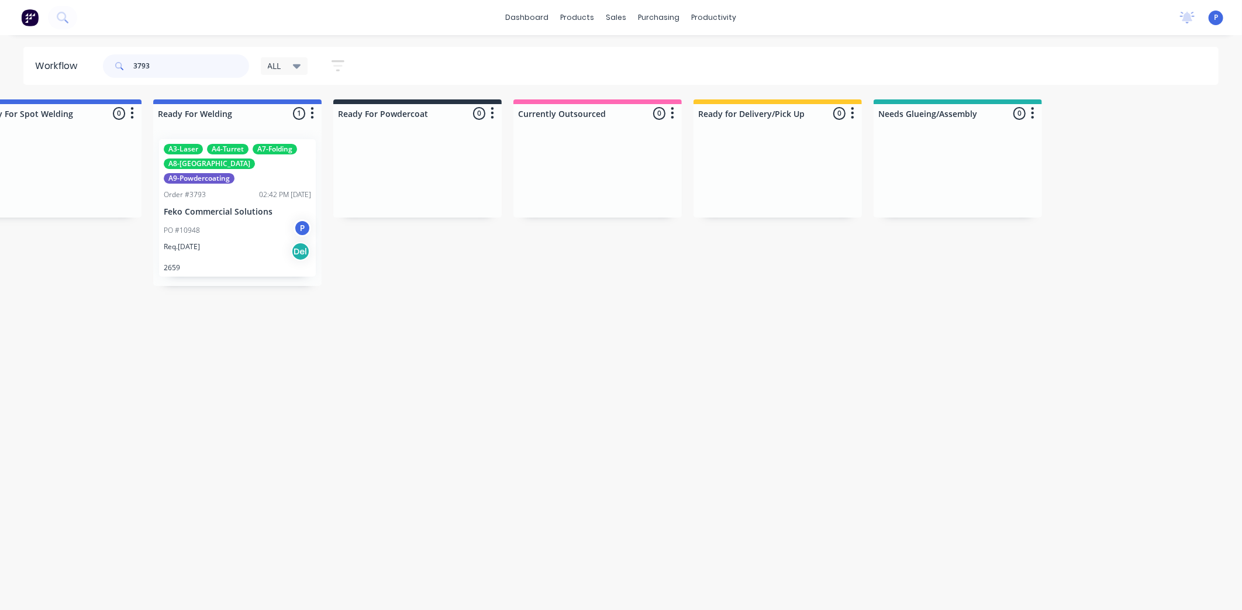
type input "3793"
click at [288, 241] on div "Req. [DATE] Del" at bounding box center [237, 251] width 147 height 20
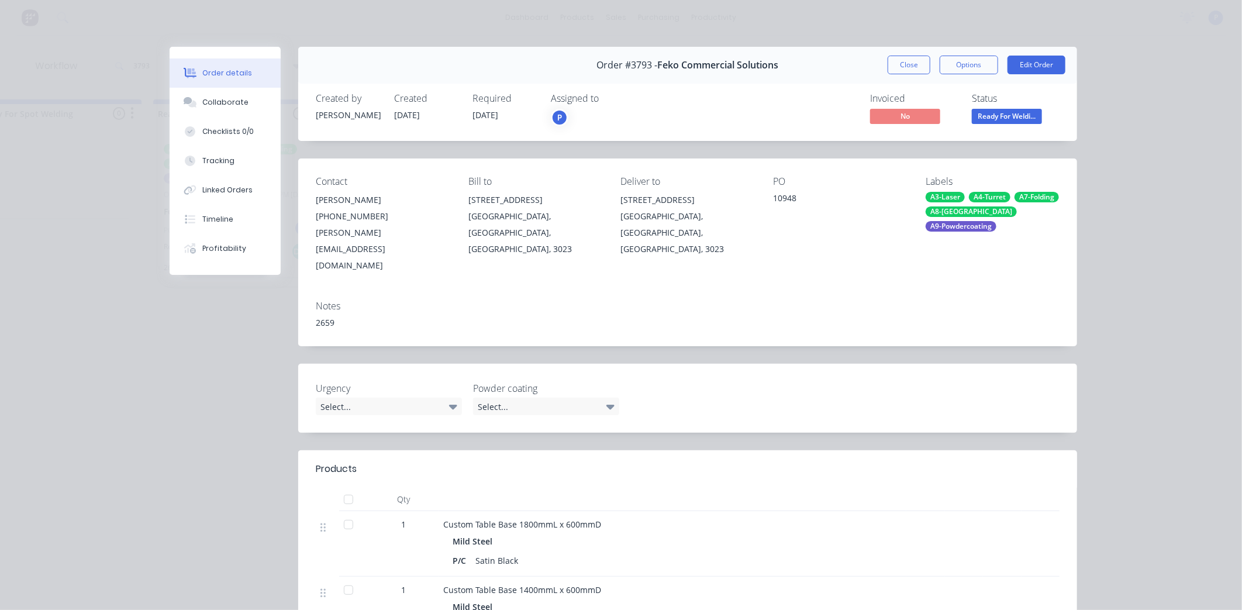
scroll to position [324, 0]
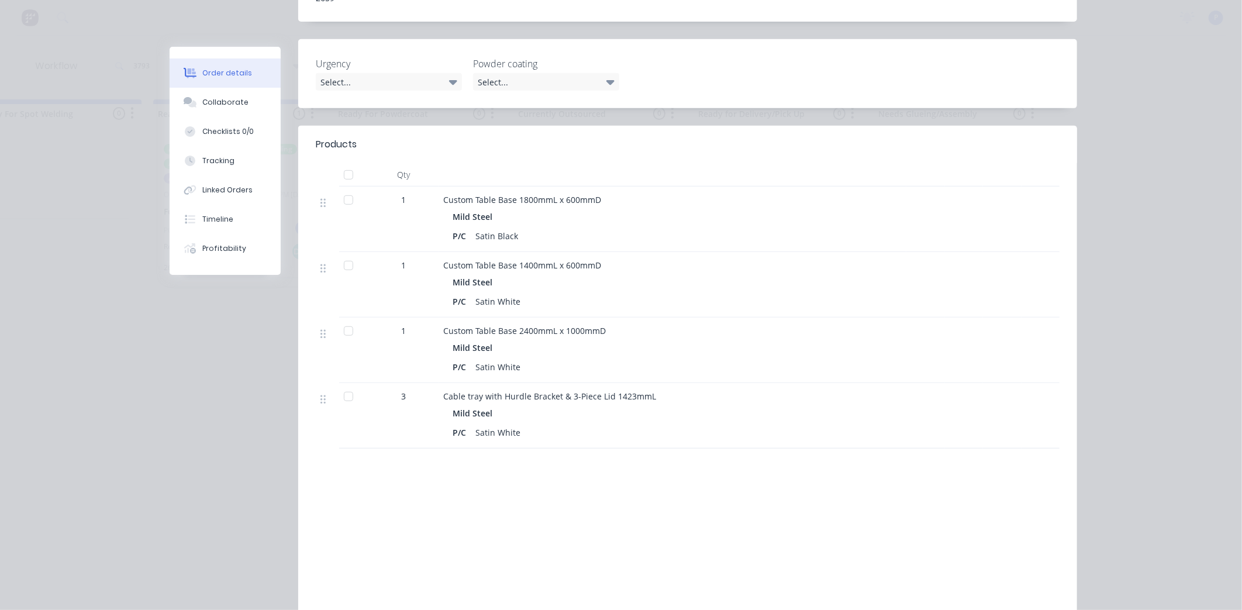
click at [342, 188] on div at bounding box center [348, 199] width 23 height 23
click at [228, 168] on button "Tracking" at bounding box center [225, 160] width 111 height 29
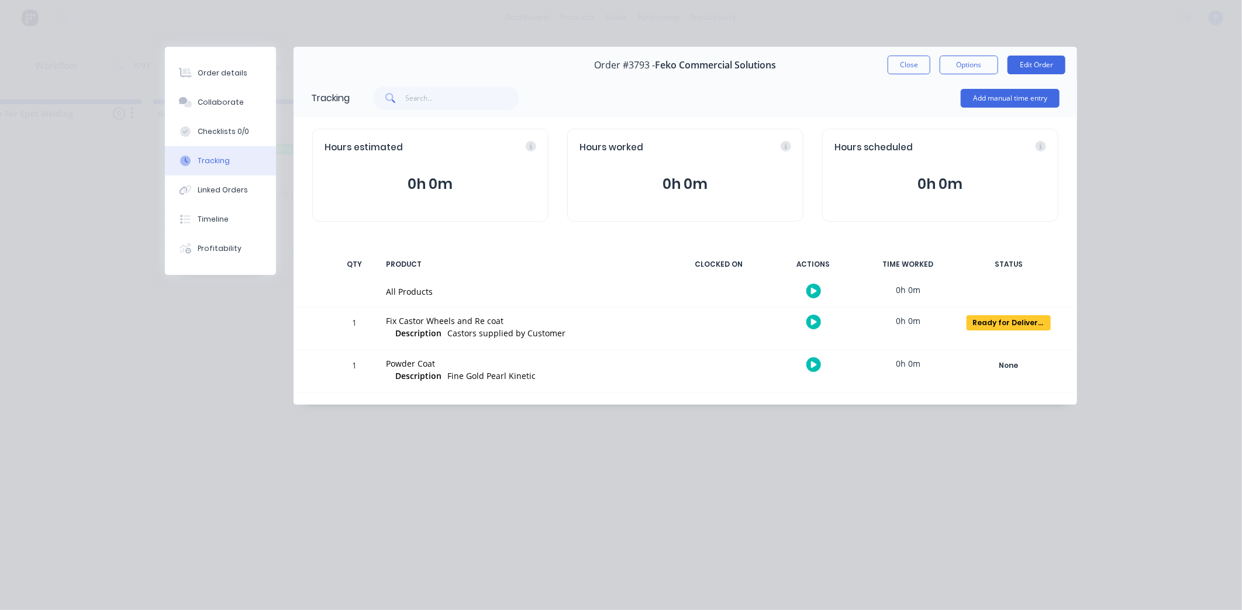
scroll to position [0, 0]
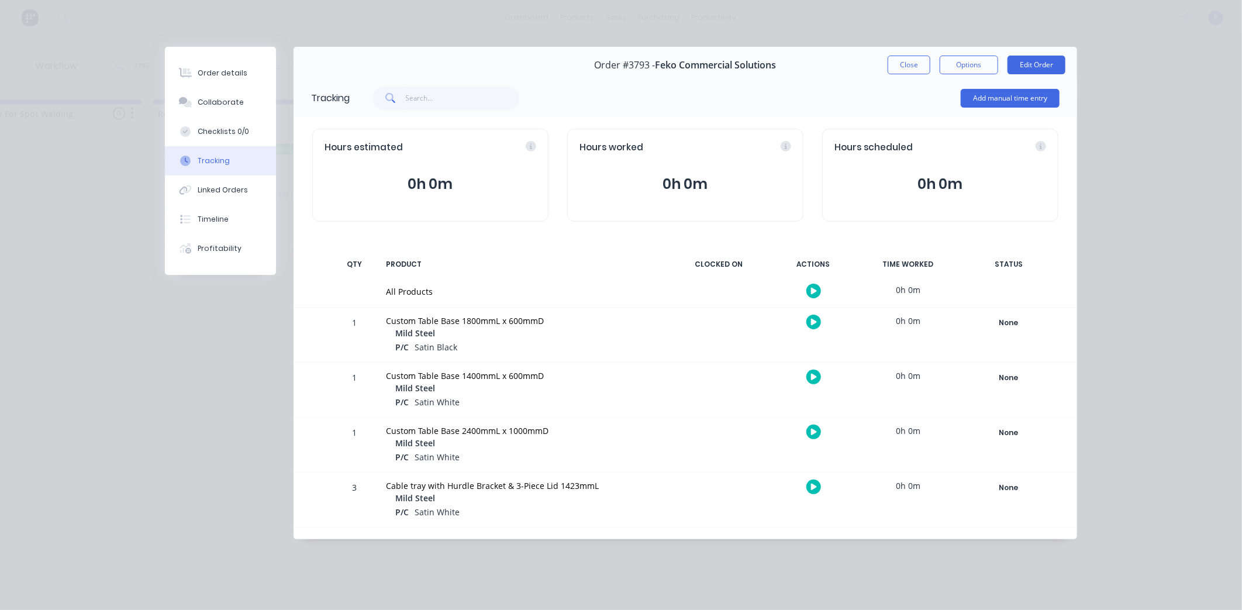
click at [1036, 313] on div "None Create status None edit Complete Currently Outsourced Drawing/Drafting Las…" at bounding box center [1008, 335] width 99 height 54
click at [1030, 315] on button "None" at bounding box center [1008, 323] width 85 height 16
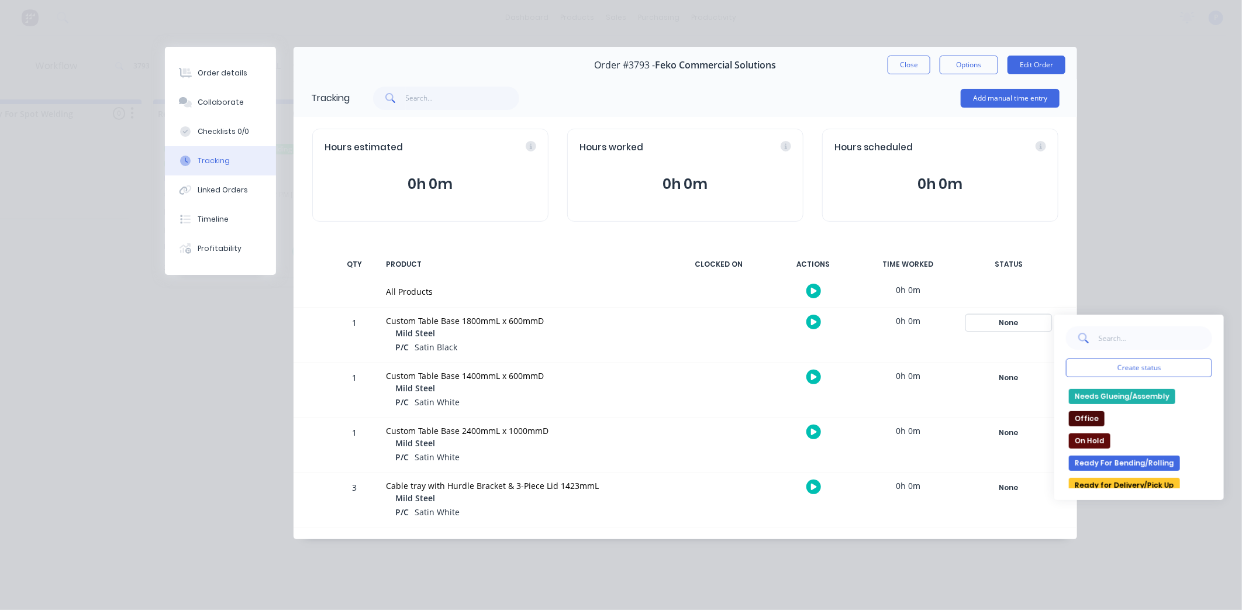
scroll to position [130, 0]
click at [1132, 477] on div "None edit Complete Currently Outsourced Drawing/Drafting Laser Multiple Compone…" at bounding box center [1139, 437] width 146 height 102
click at [1132, 478] on button "Ready for Delivery/Pick Up" at bounding box center [1124, 485] width 111 height 15
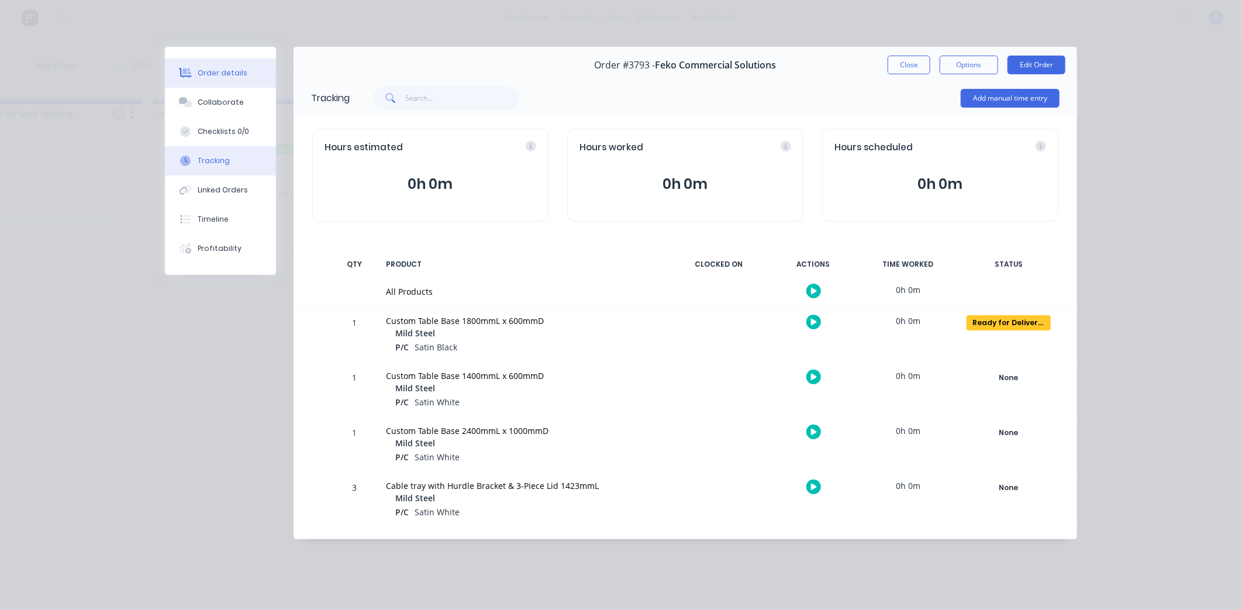
click at [256, 73] on button "Order details" at bounding box center [220, 72] width 111 height 29
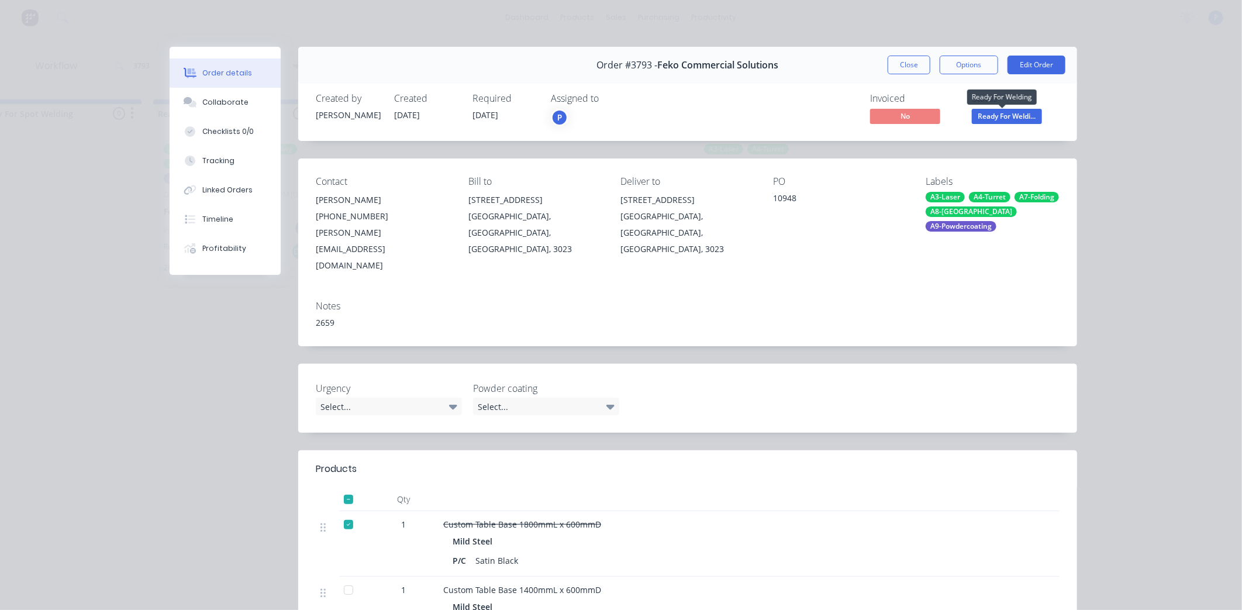
click at [995, 120] on span "Ready For Weldi..." at bounding box center [1007, 116] width 70 height 15
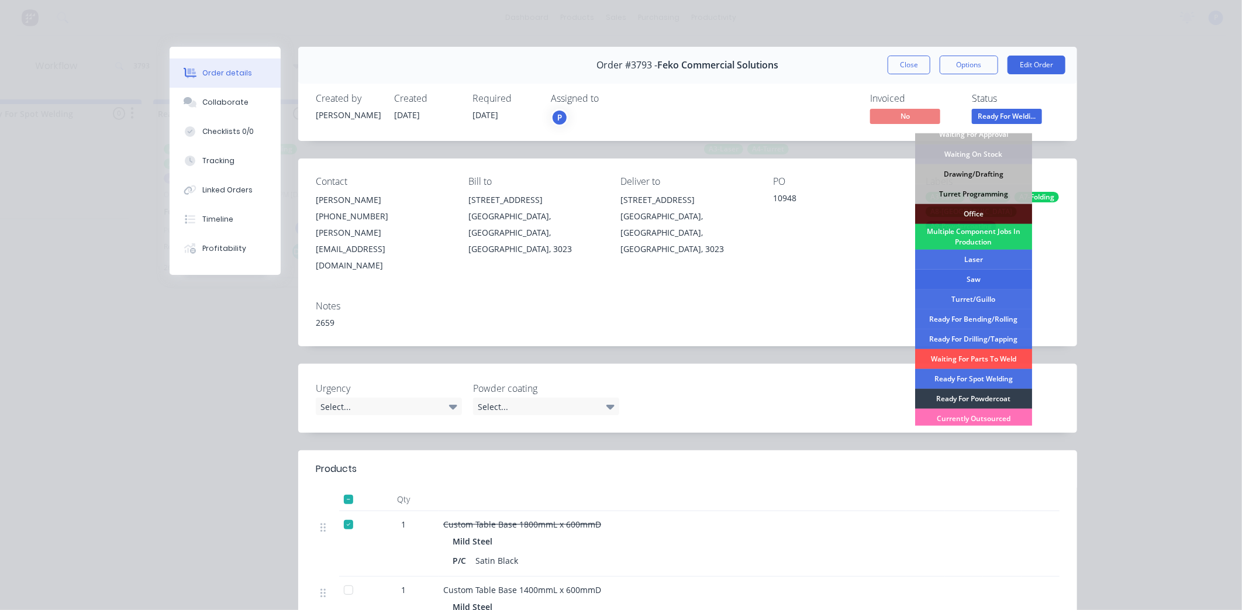
scroll to position [130, 0]
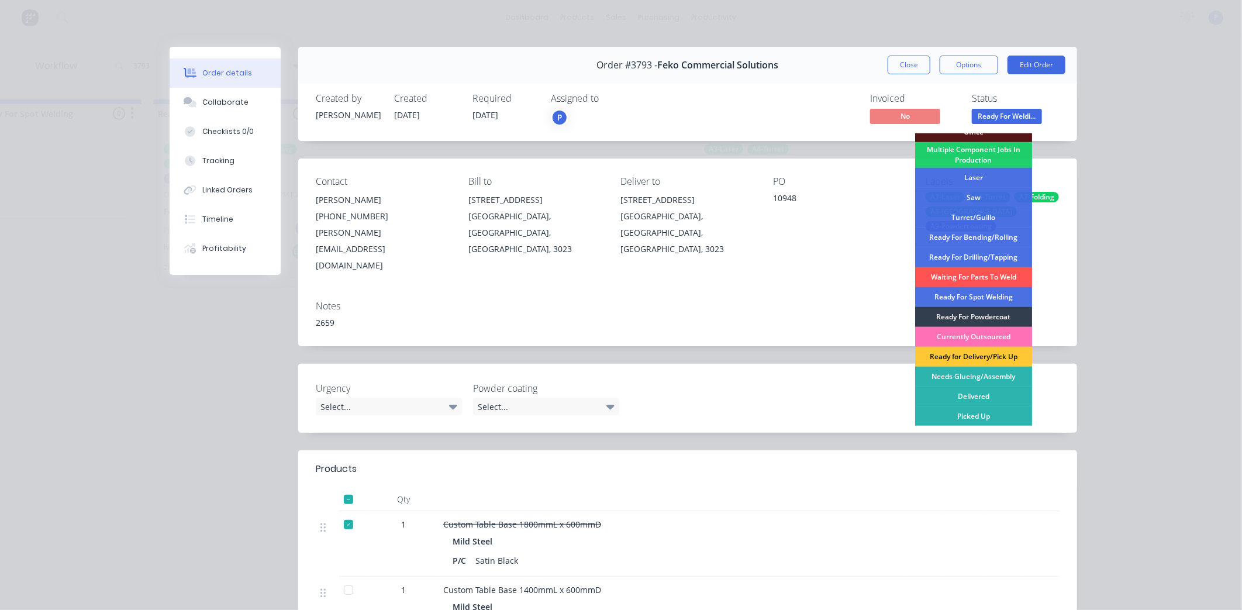
click at [984, 361] on div "Ready for Delivery/Pick Up" at bounding box center [973, 357] width 117 height 20
